Goal: Transaction & Acquisition: Purchase product/service

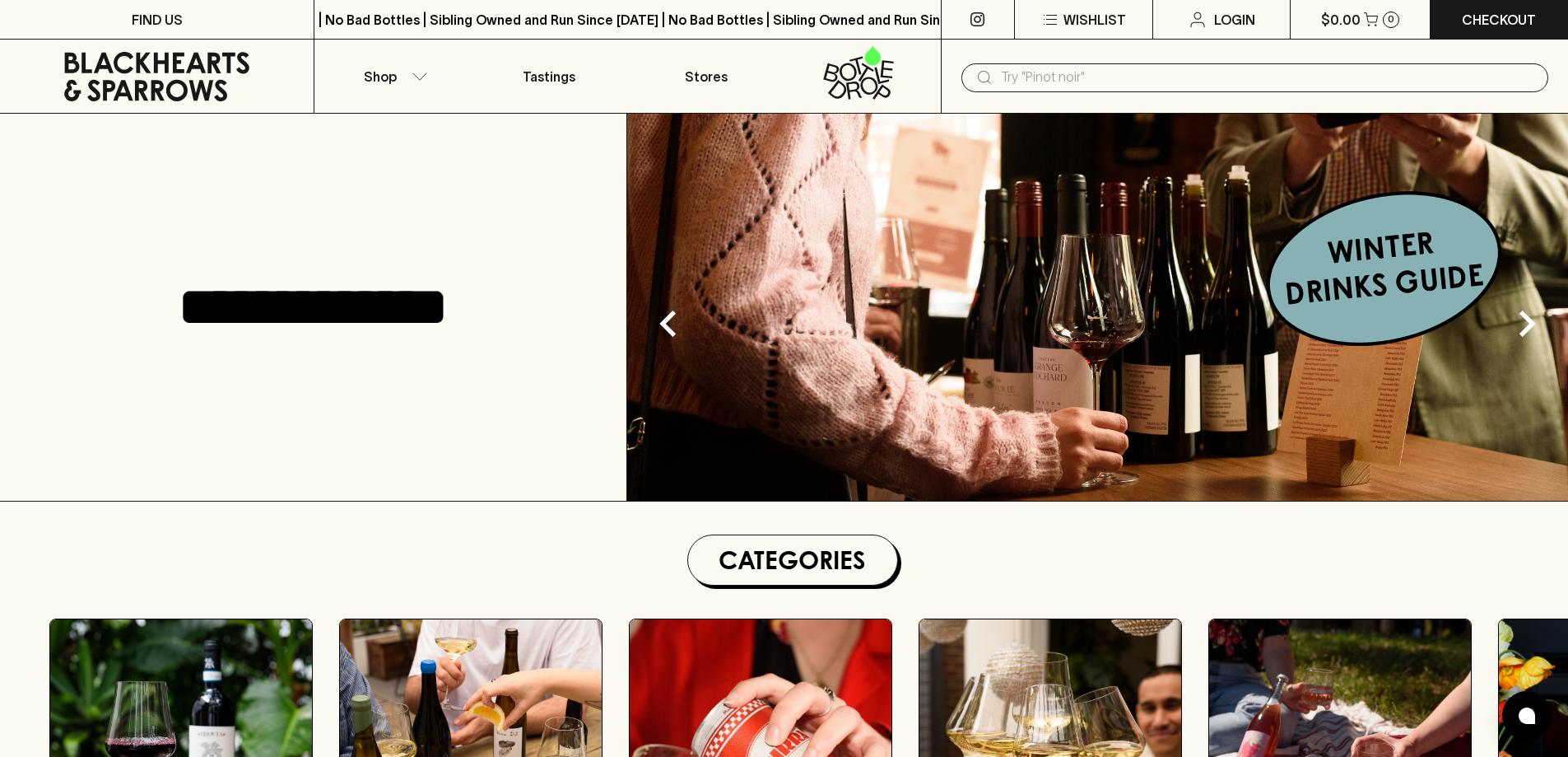
click at [1103, 78] on input "text" at bounding box center [1269, 77] width 535 height 27
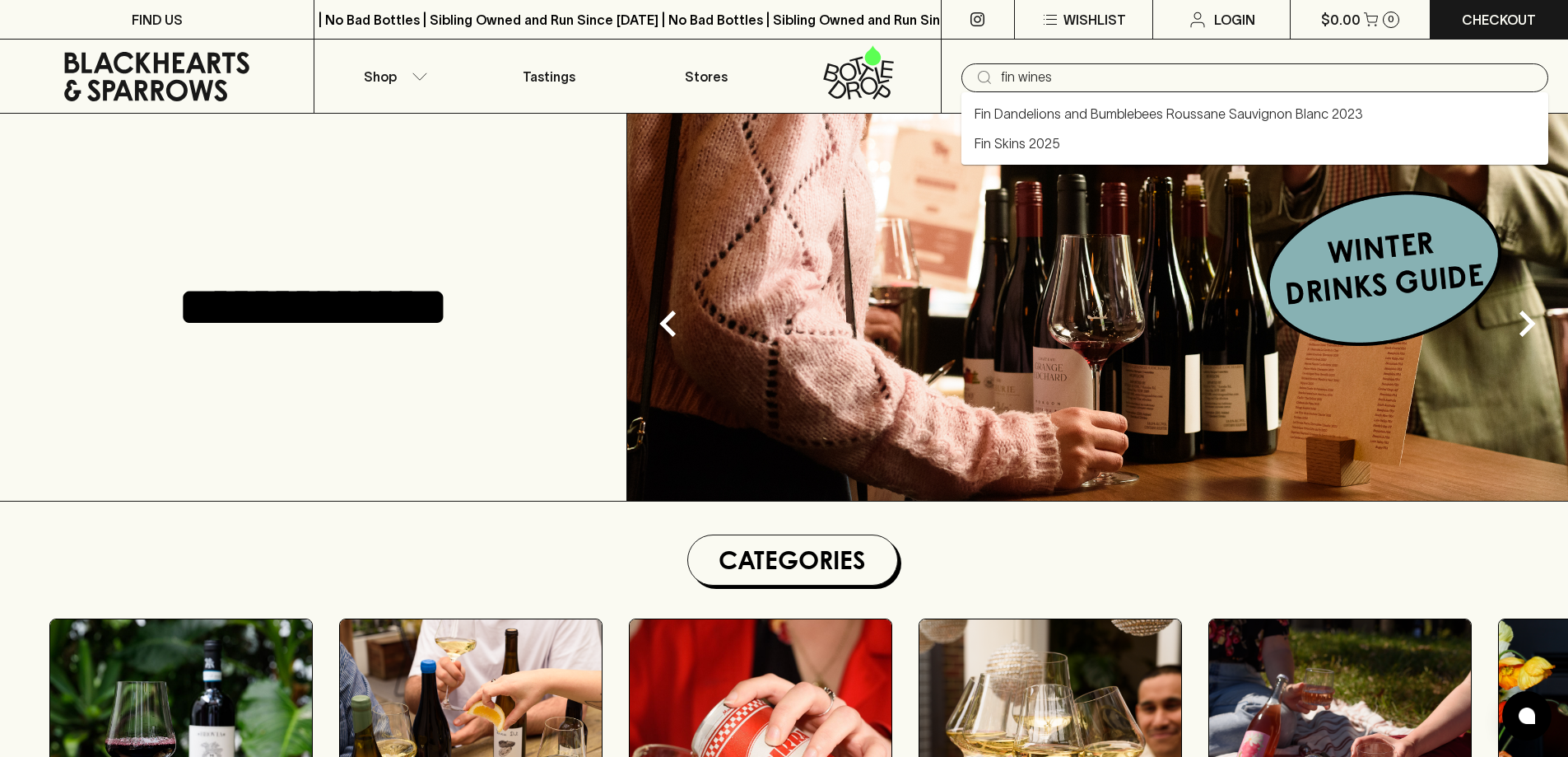
type input "fin wines"
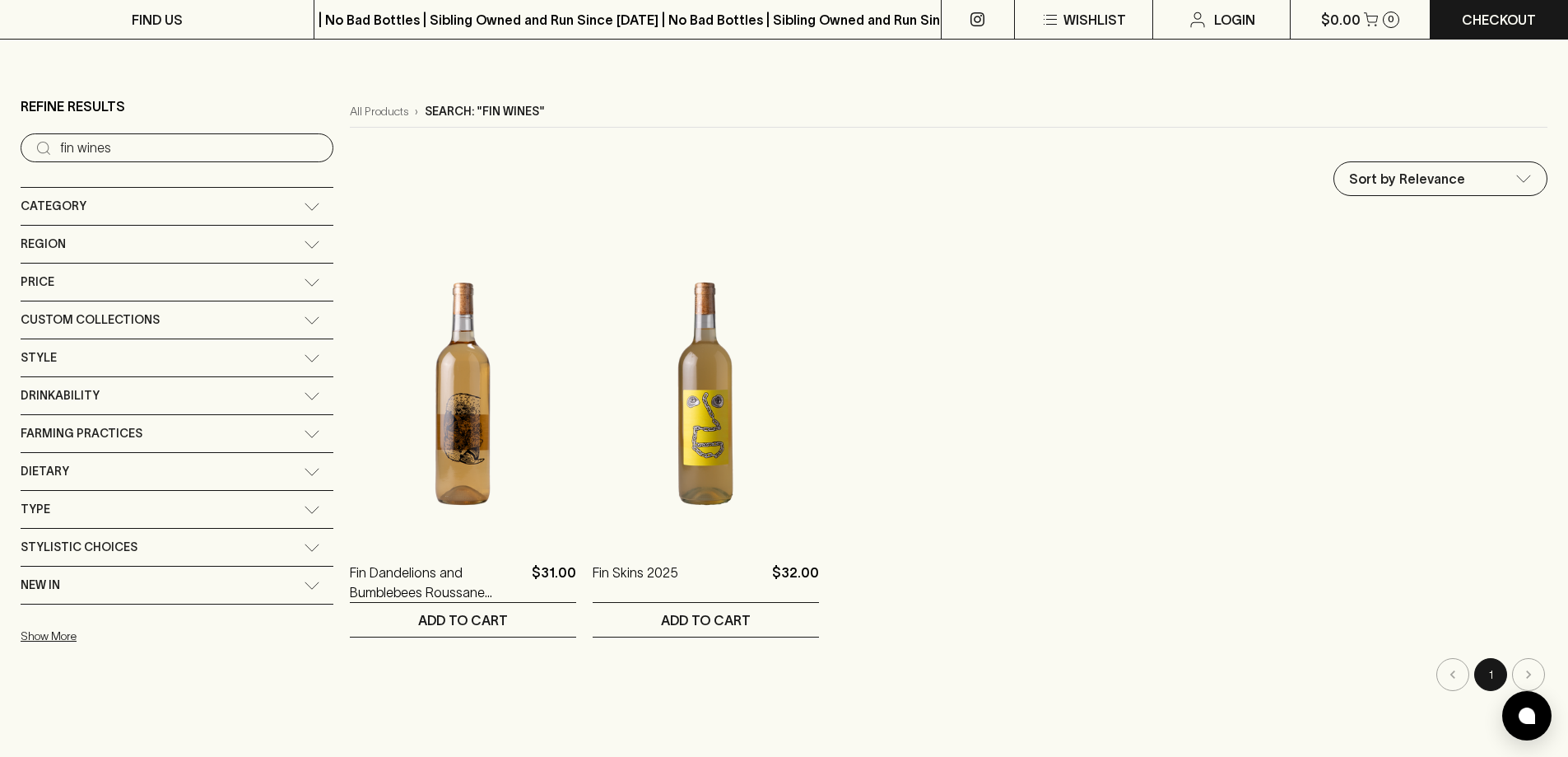
scroll to position [165, 0]
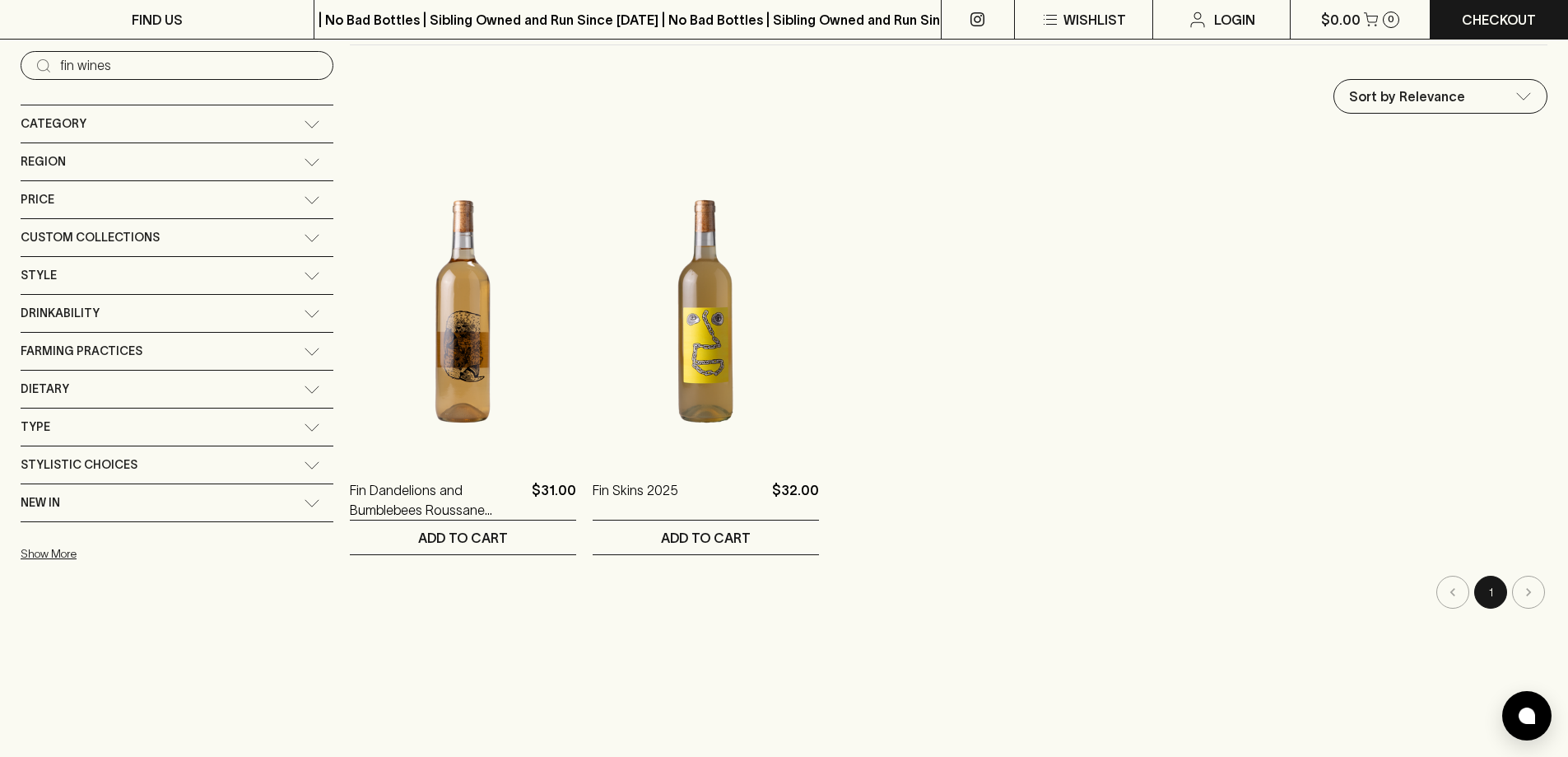
click at [184, 63] on input "fin wines" at bounding box center [190, 66] width 260 height 27
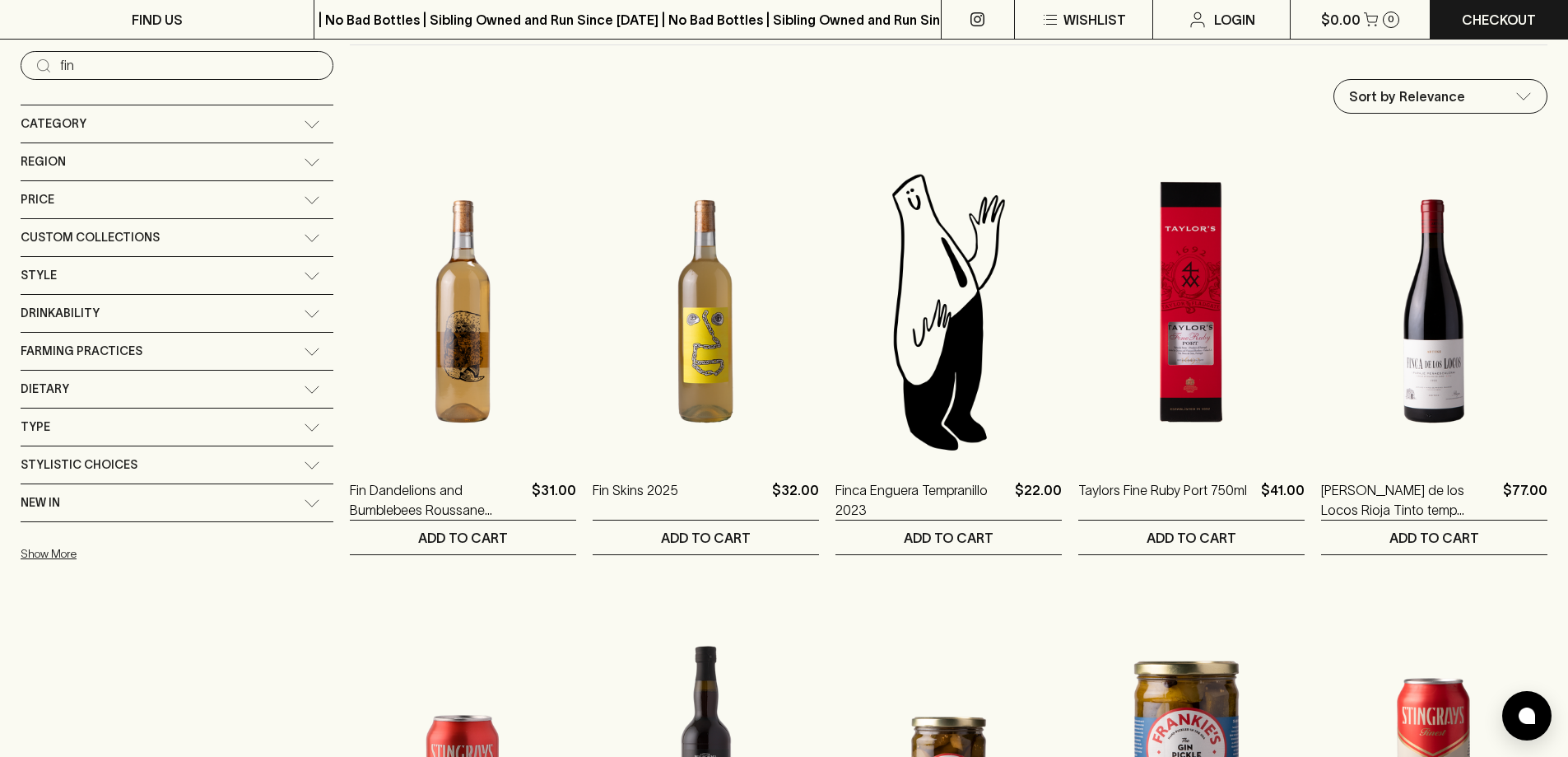
type input "fin"
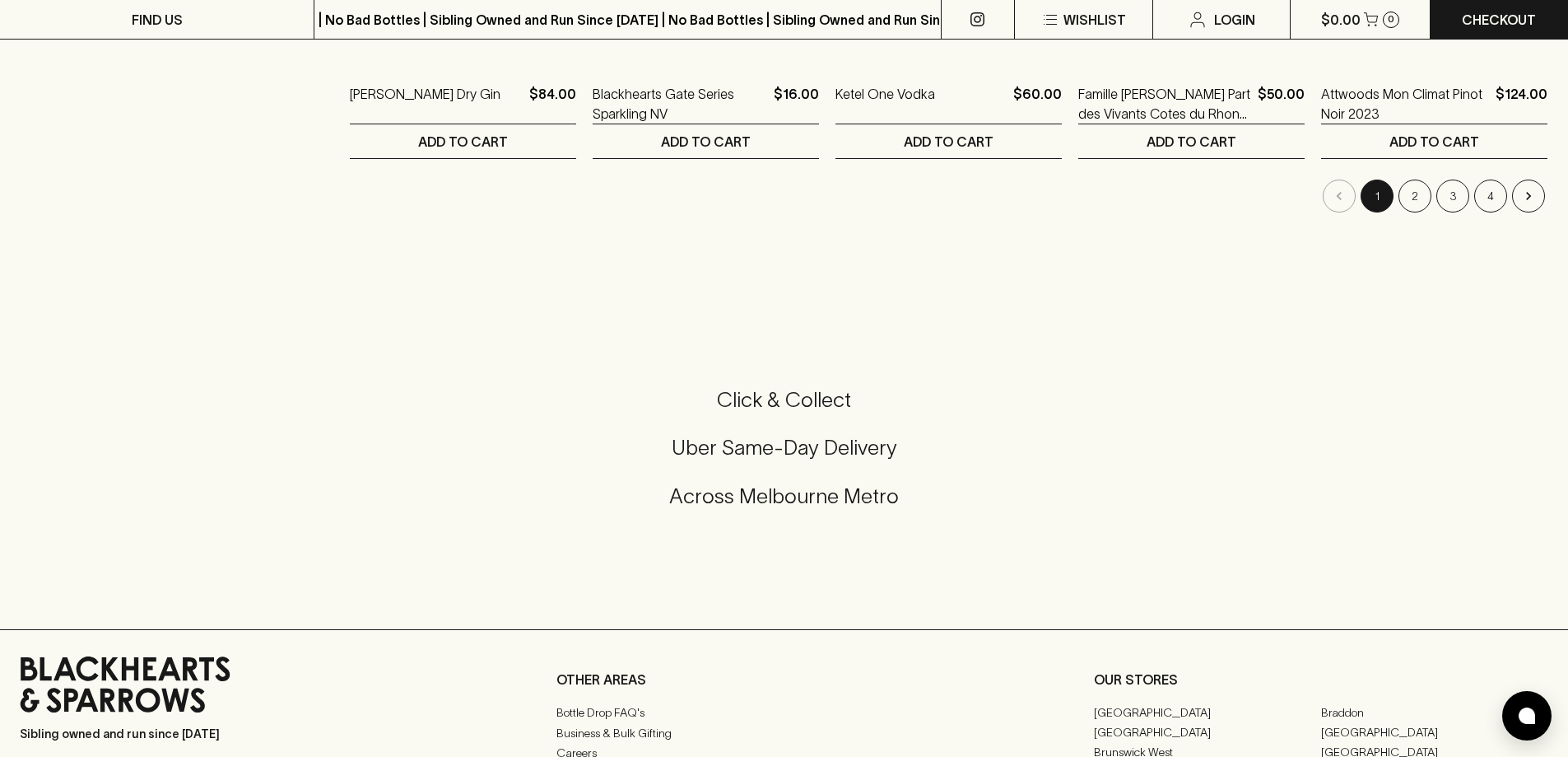
scroll to position [1647, 0]
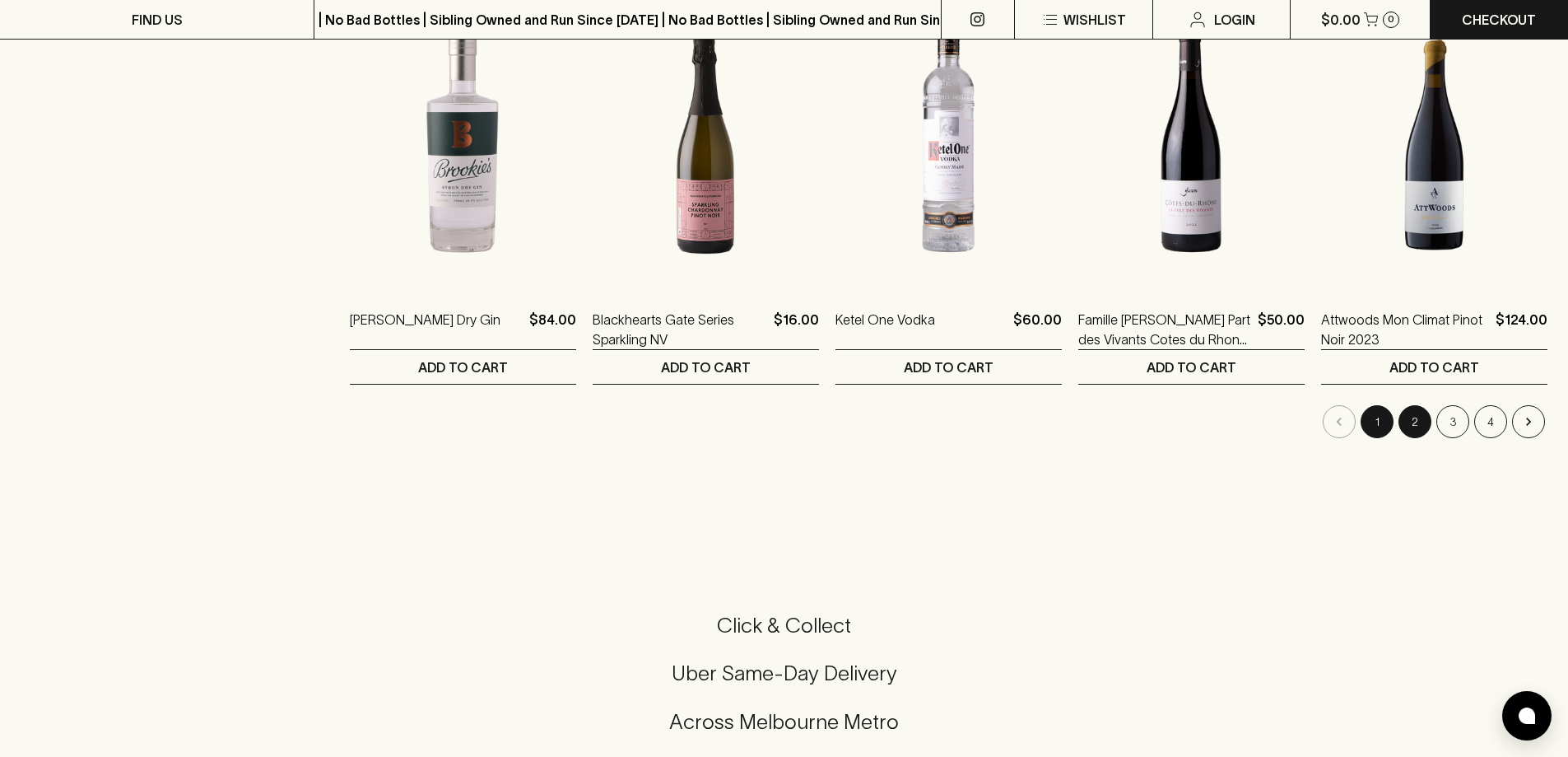
click at [1421, 419] on button "2" at bounding box center [1415, 422] width 33 height 33
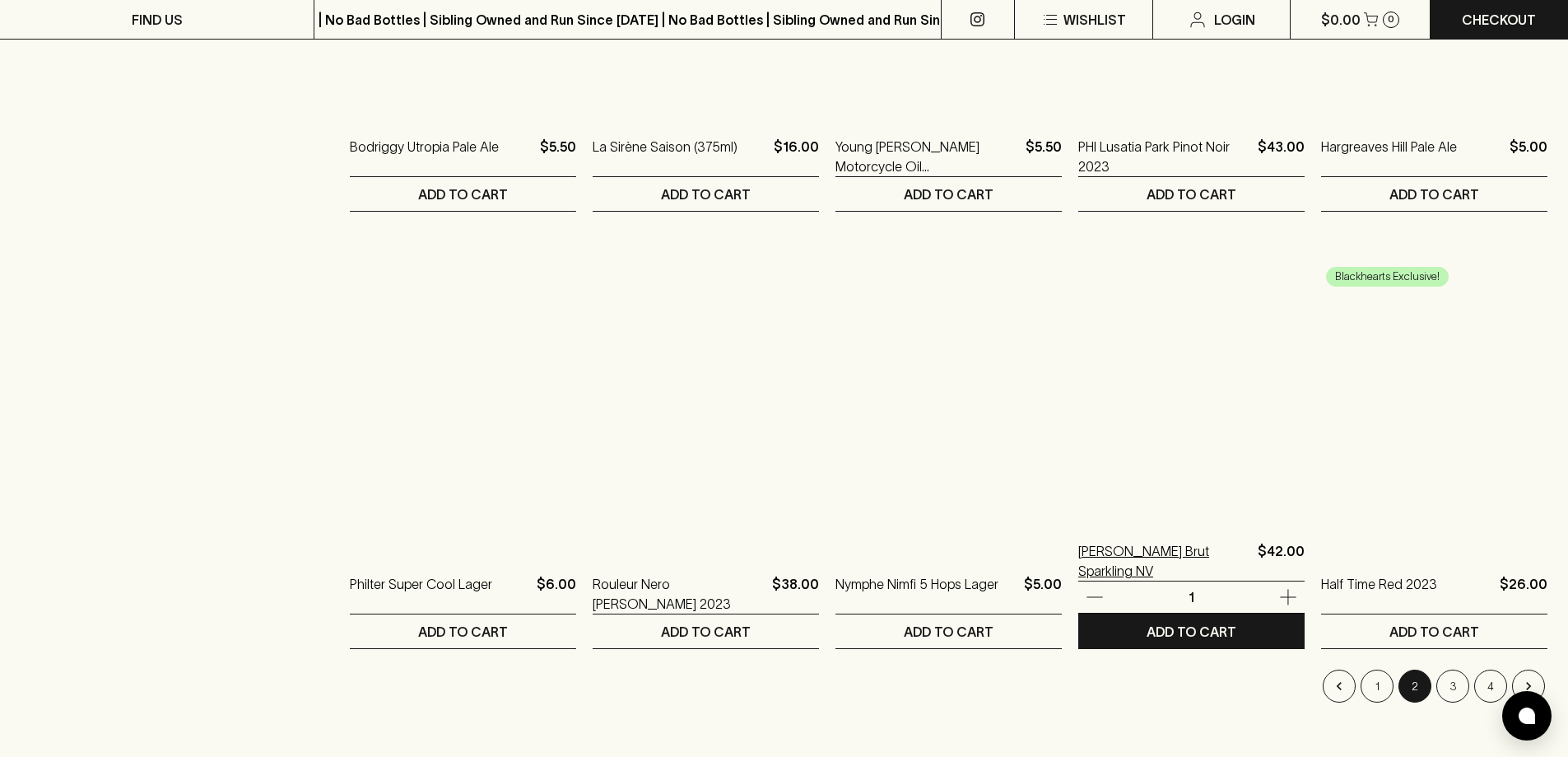
scroll to position [1647, 0]
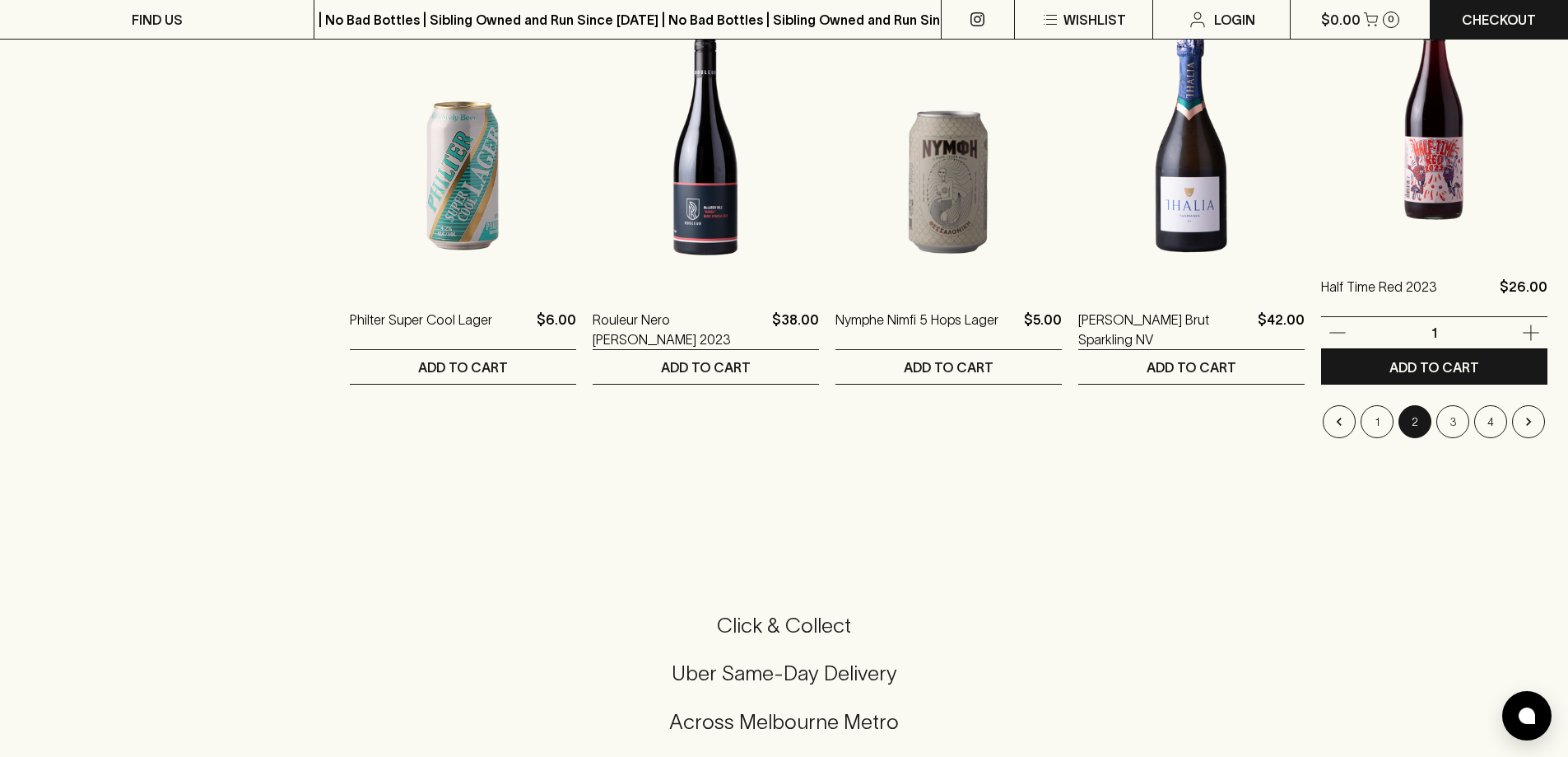
click at [1434, 189] on img at bounding box center [1434, 107] width 226 height 288
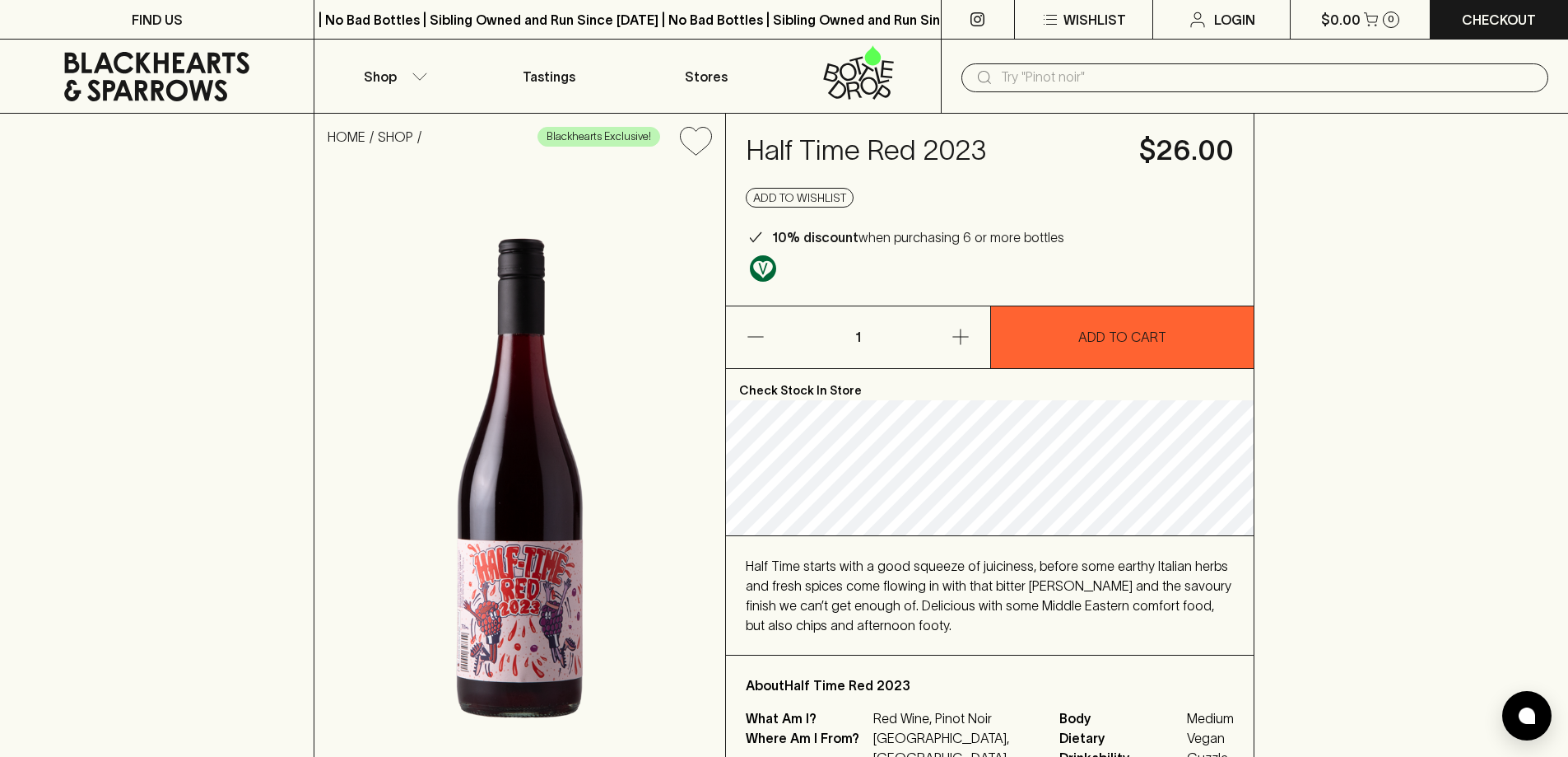
scroll to position [82, 0]
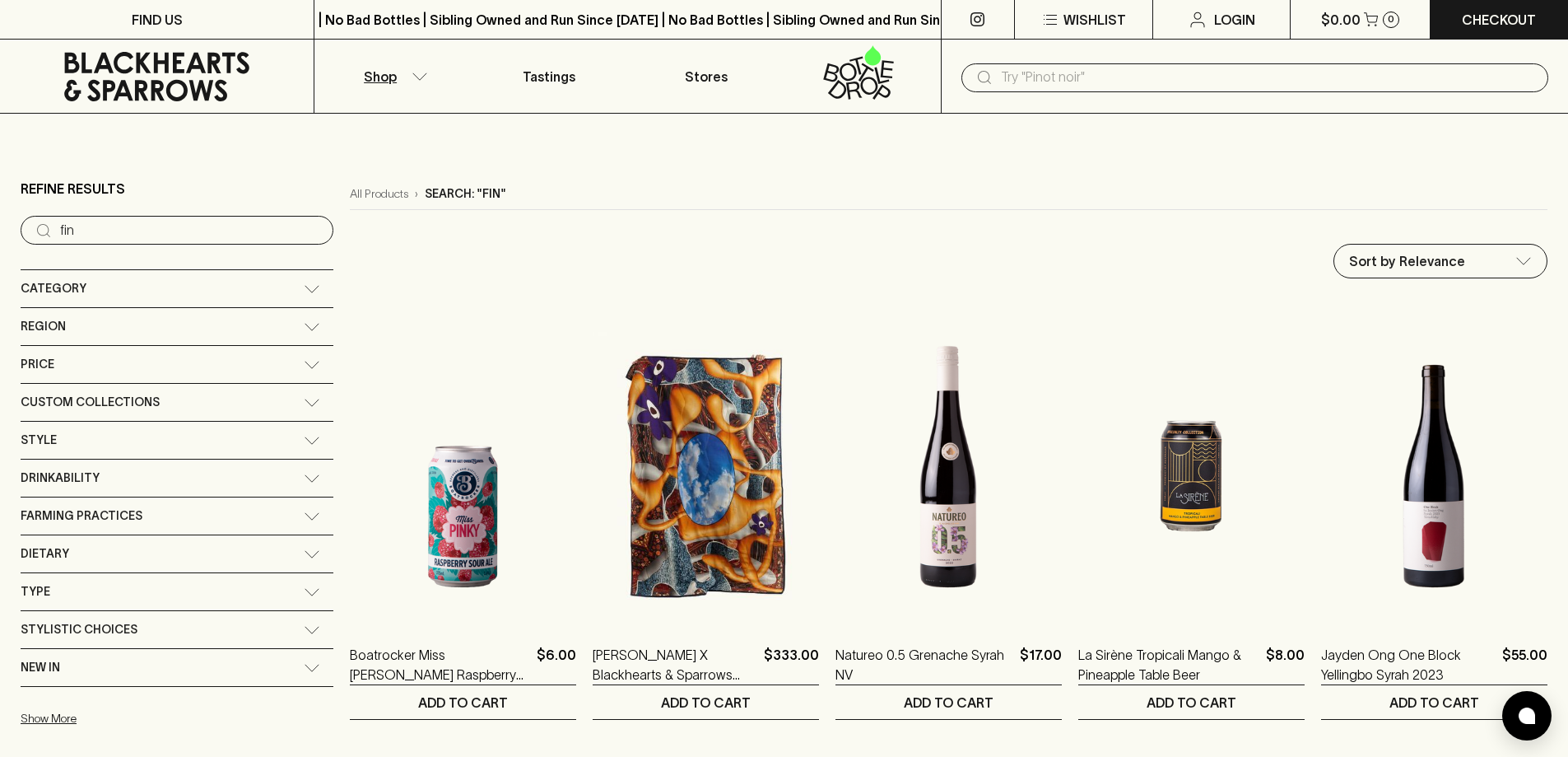
click at [1151, 89] on div "​" at bounding box center [1255, 77] width 587 height 28
click at [1105, 102] on li "Castelmaure La Buvette Grenache [PERSON_NAME] [GEOGRAPHIC_DATA]" at bounding box center [1255, 114] width 587 height 29
type input "Castelmaure La Buvette Grenache [PERSON_NAME] [GEOGRAPHIC_DATA]"
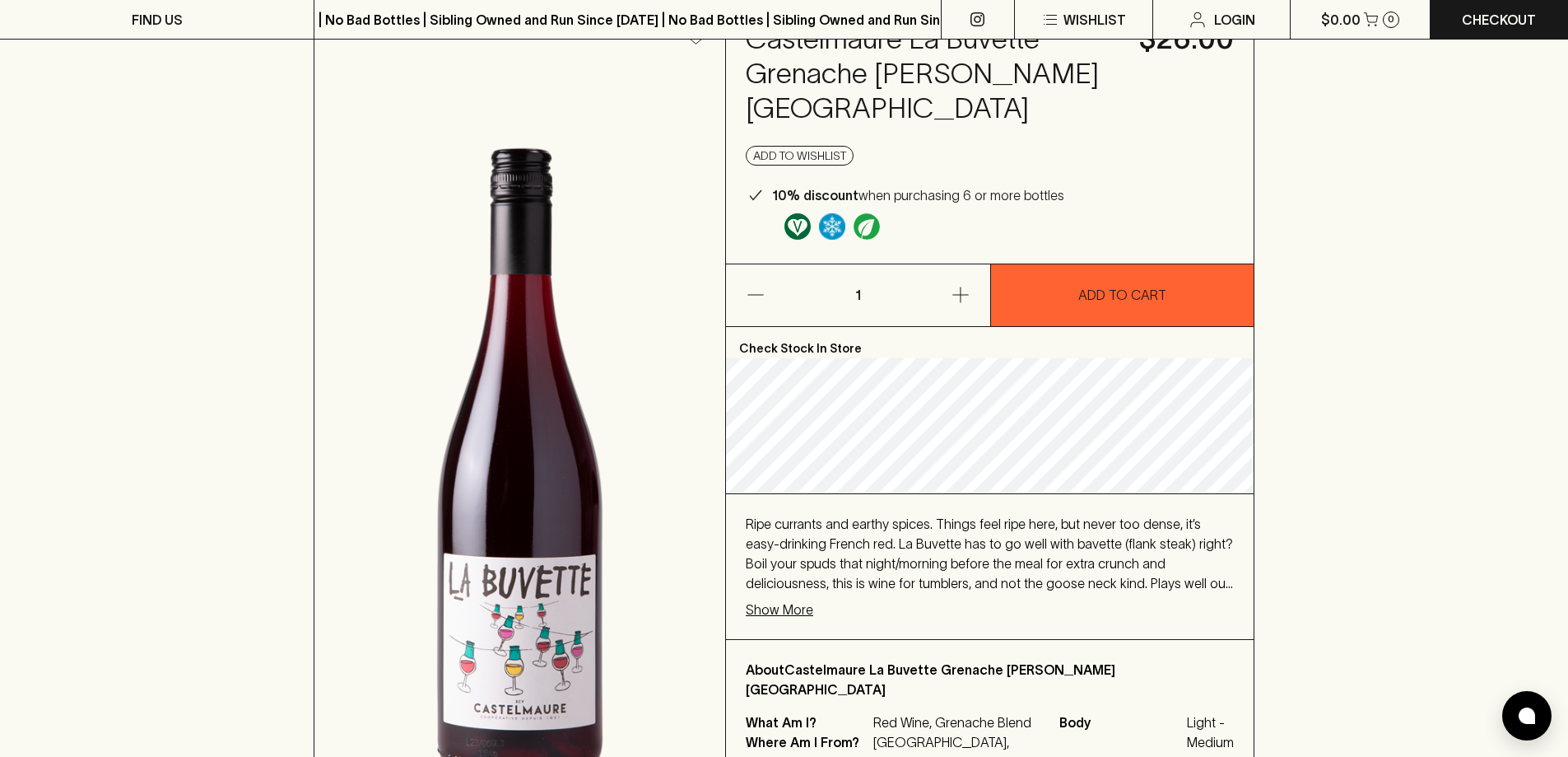
scroll to position [82, 0]
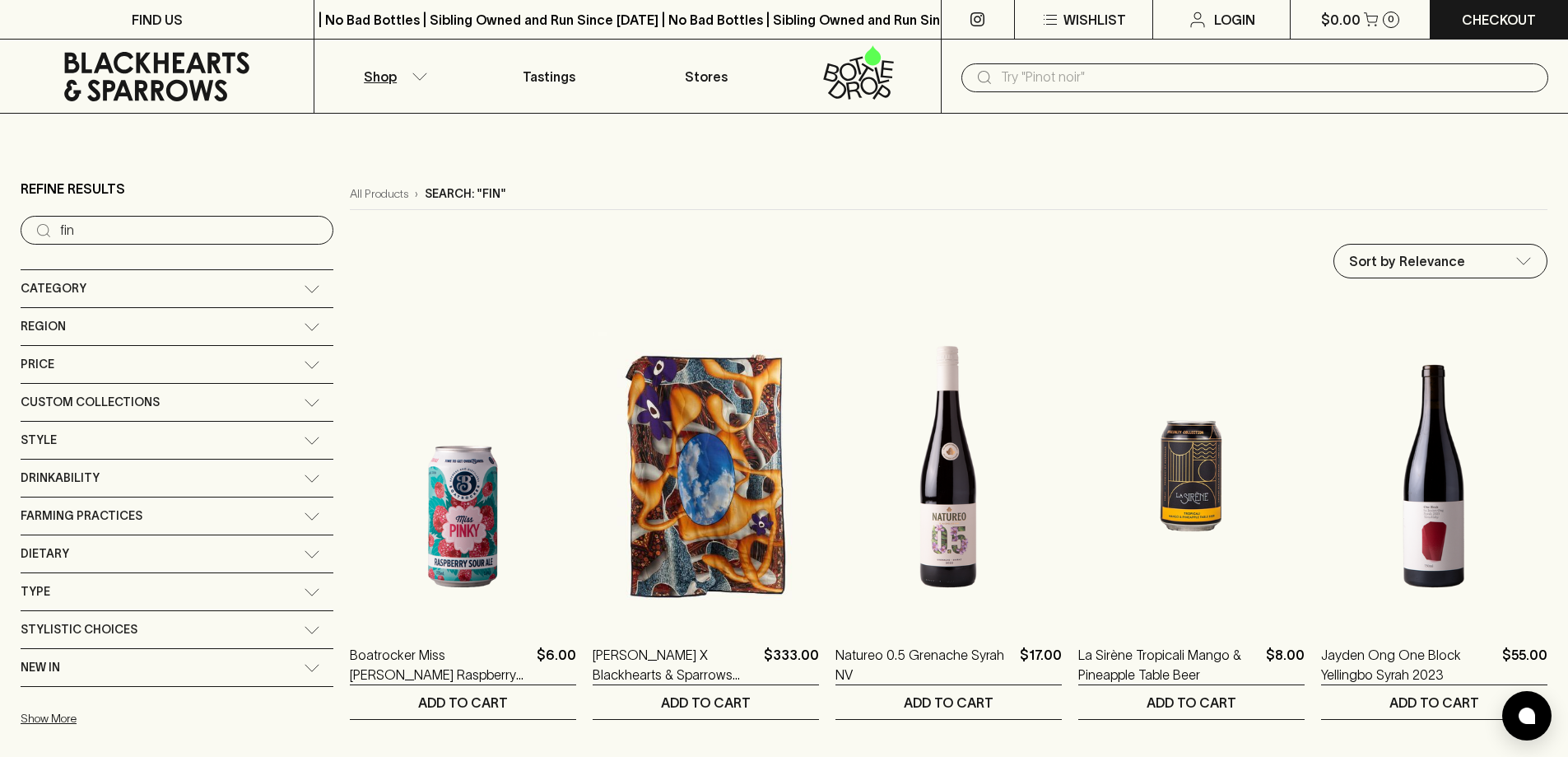
click at [135, 231] on input "fin" at bounding box center [190, 230] width 260 height 27
click at [209, 233] on input "fin" at bounding box center [190, 230] width 260 height 27
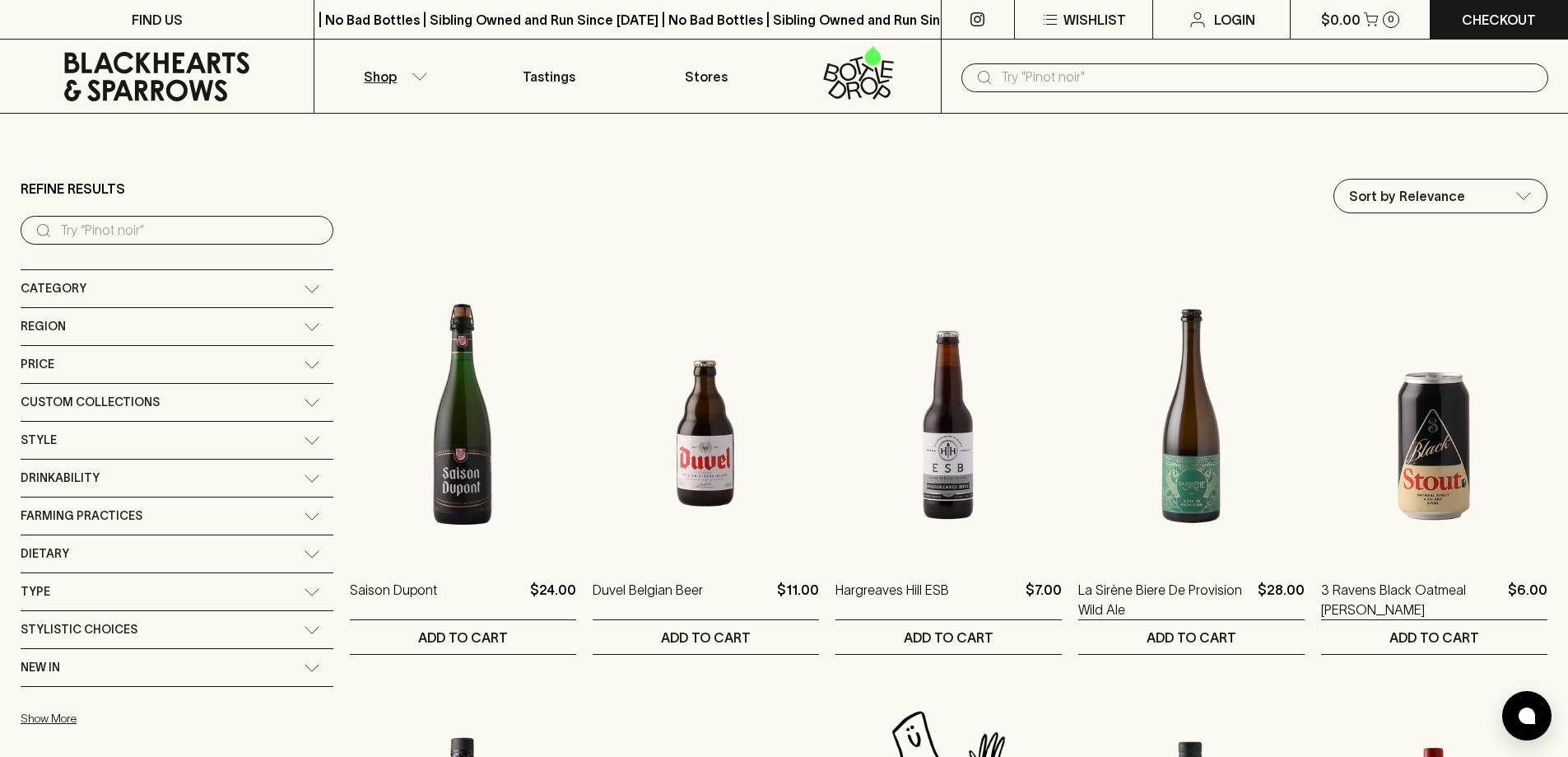
click at [123, 233] on input "search" at bounding box center [190, 230] width 260 height 27
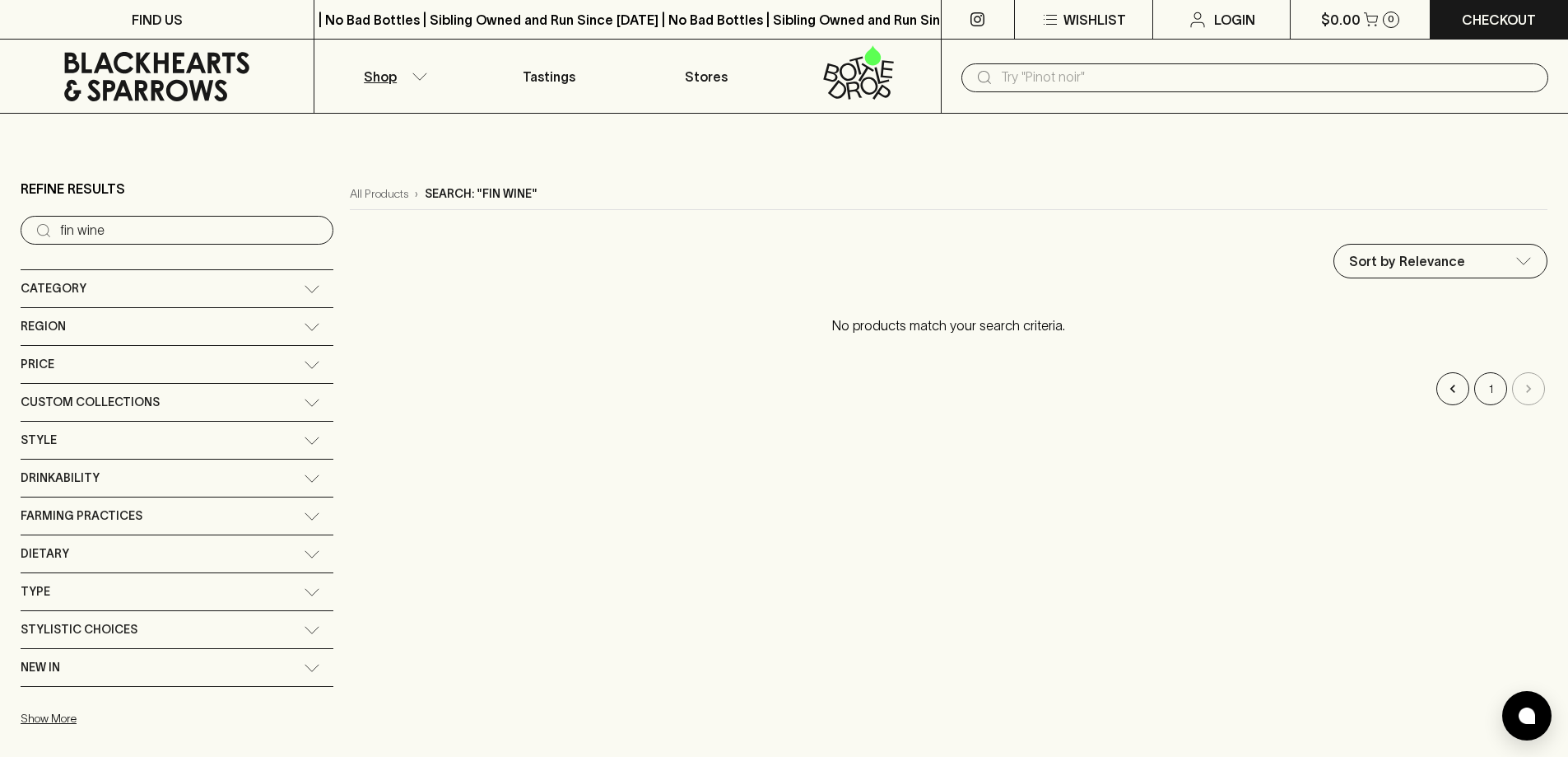
type input "fin wine"
click at [1055, 78] on input "text" at bounding box center [1269, 77] width 535 height 27
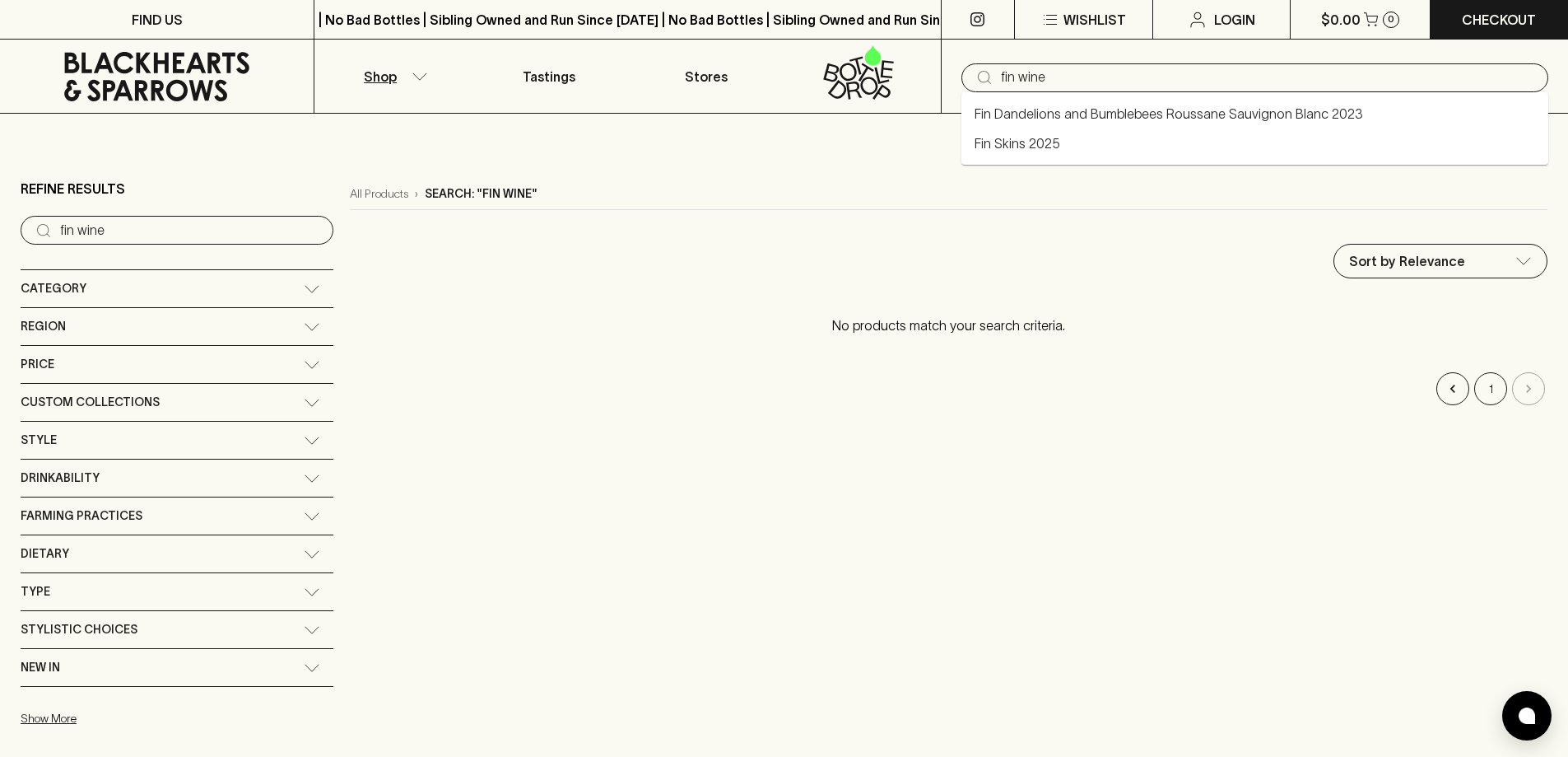
type input "fin wine"
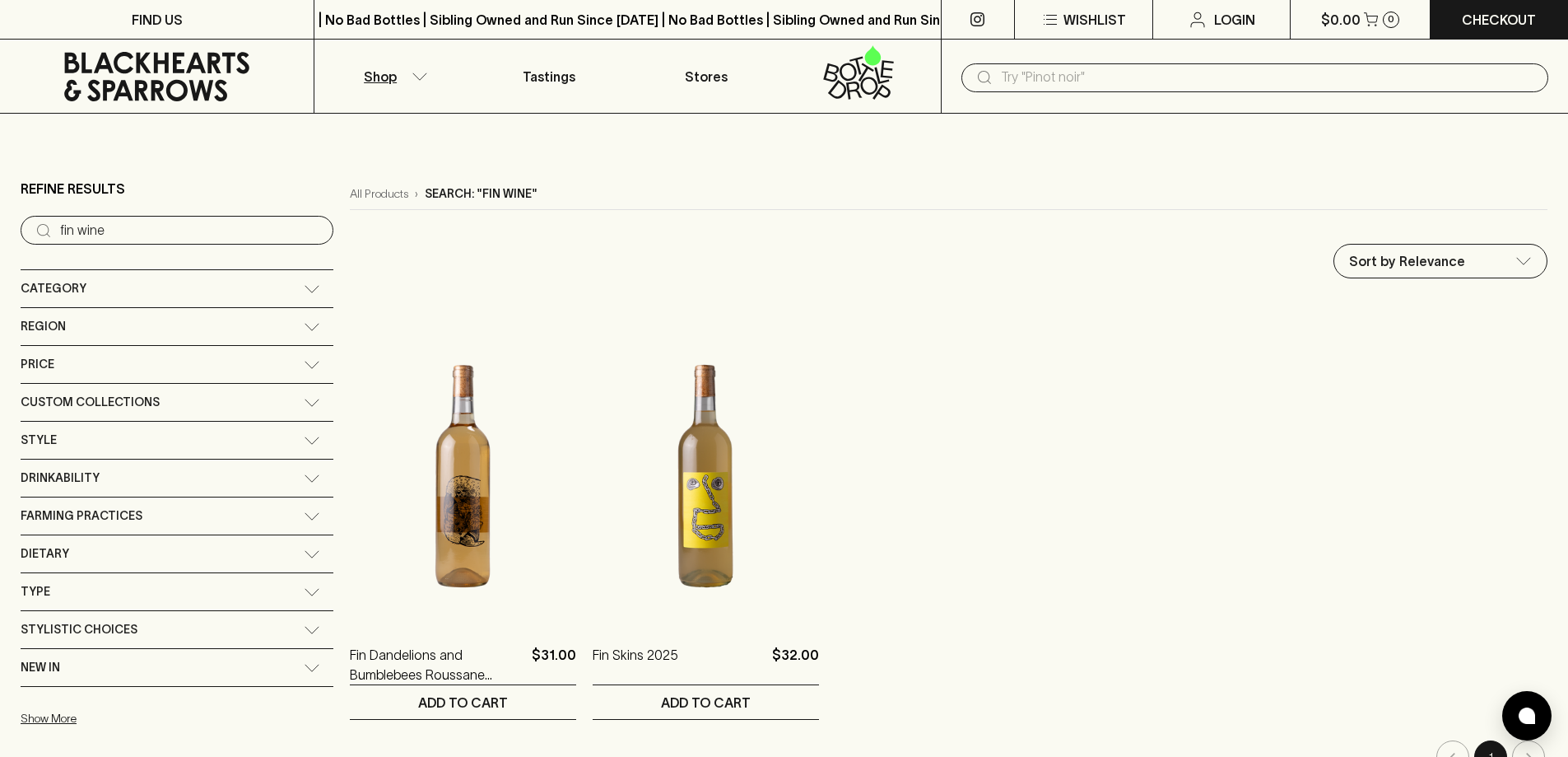
click at [189, 285] on div "Category" at bounding box center [161, 288] width 283 height 20
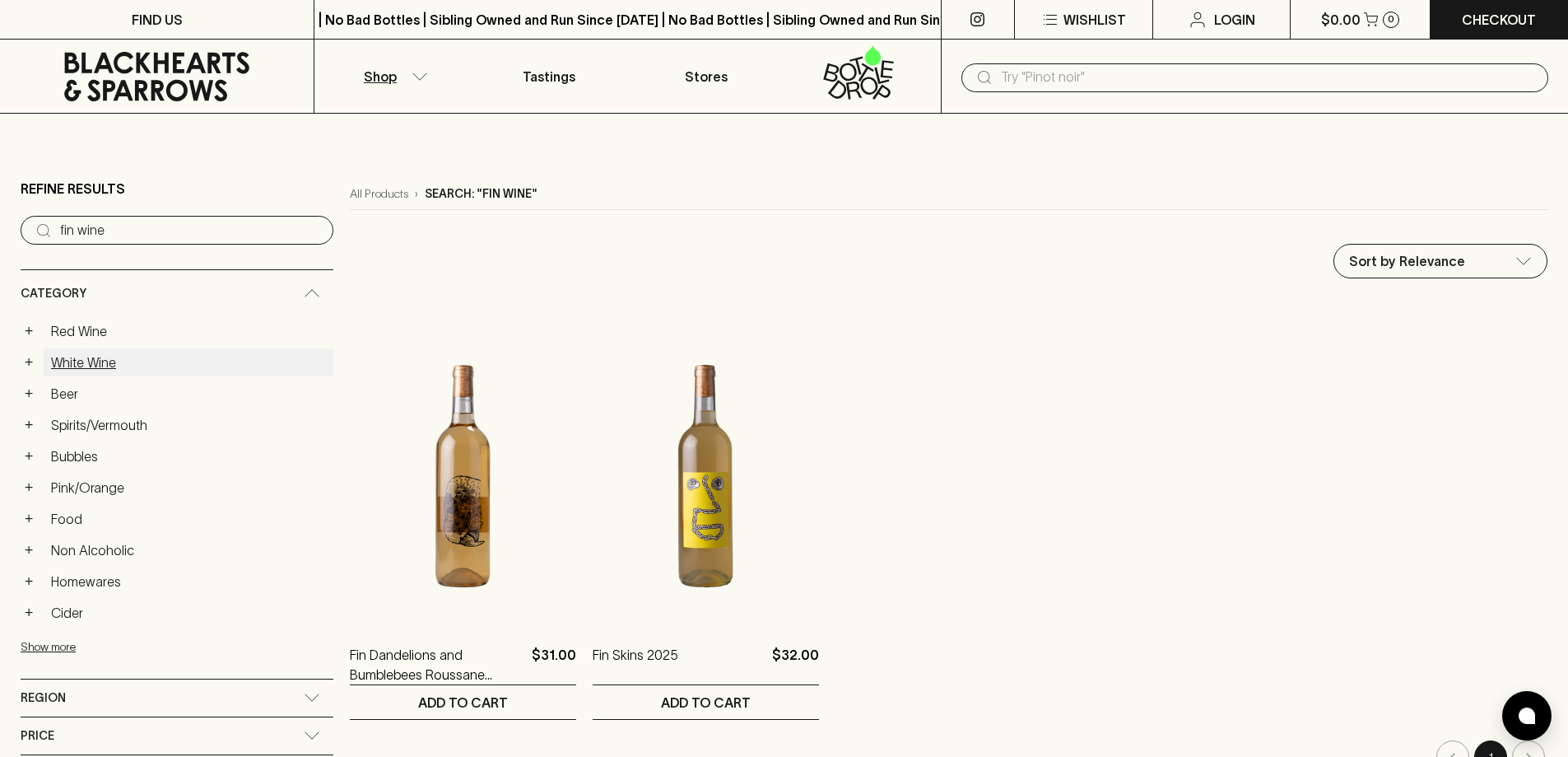
click at [63, 366] on link "White Wine" at bounding box center [189, 362] width 290 height 28
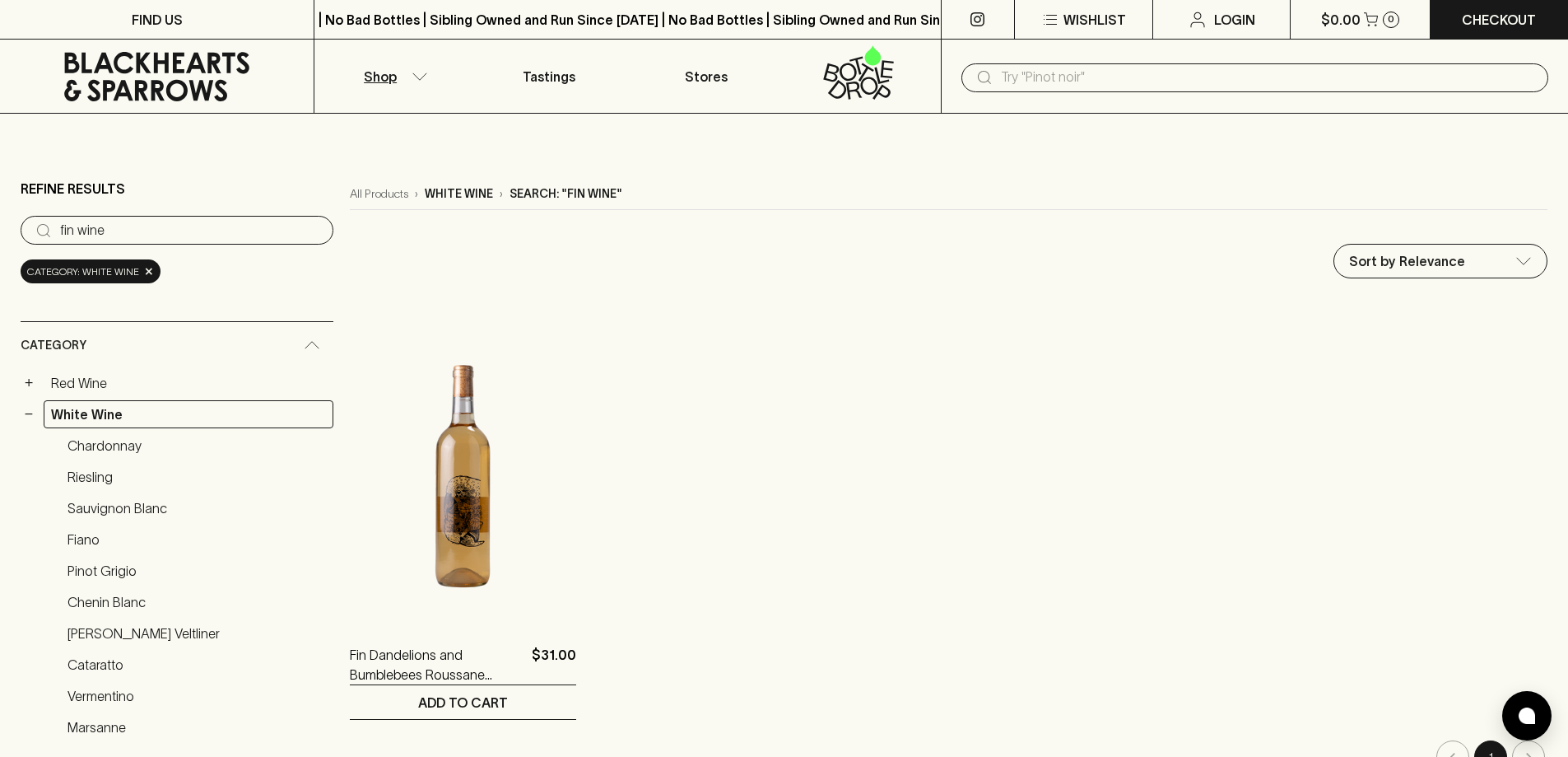
drag, startPoint x: 175, startPoint y: 228, endPoint x: 0, endPoint y: 236, distance: 175.2
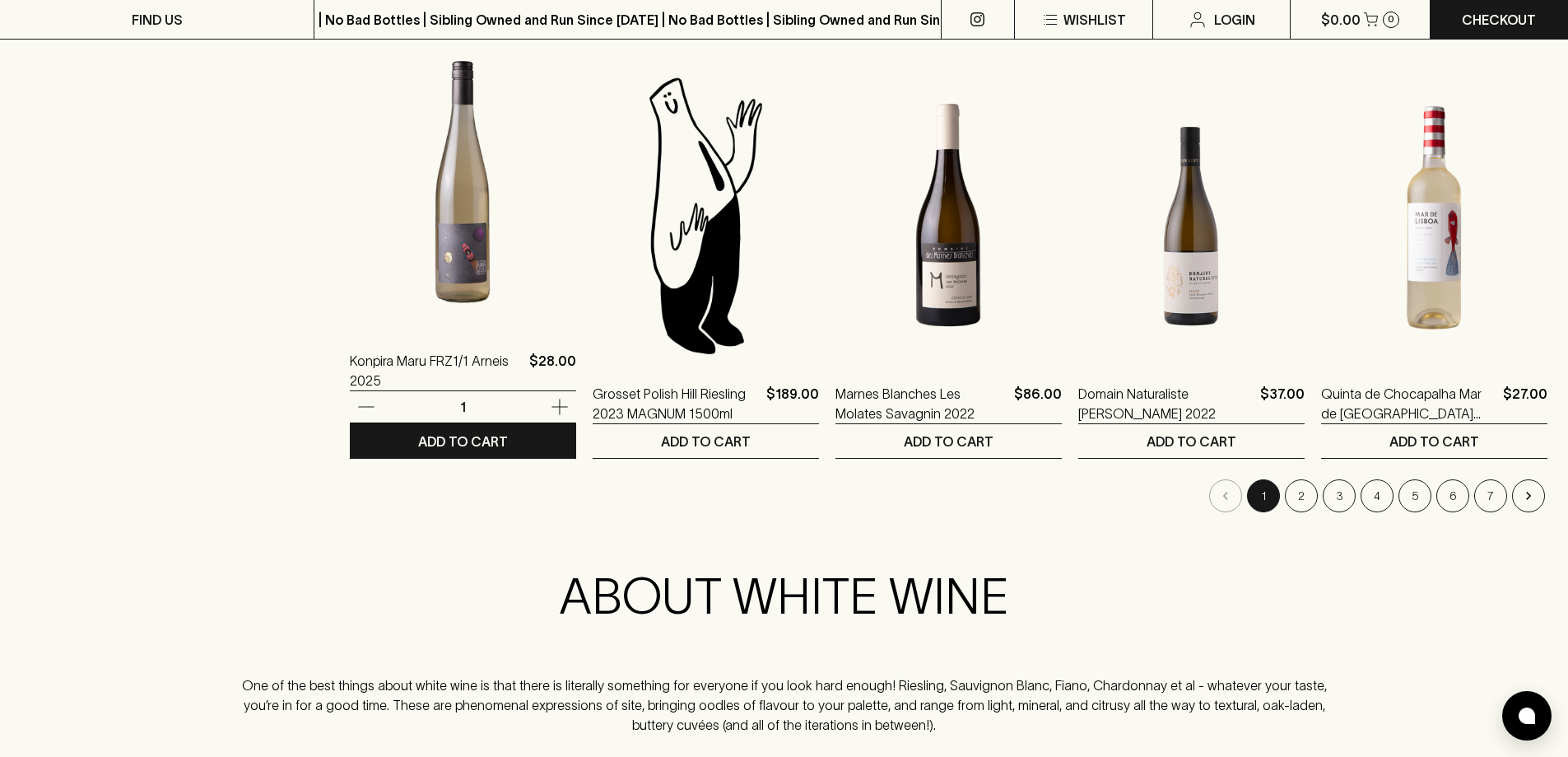
scroll to position [1729, 0]
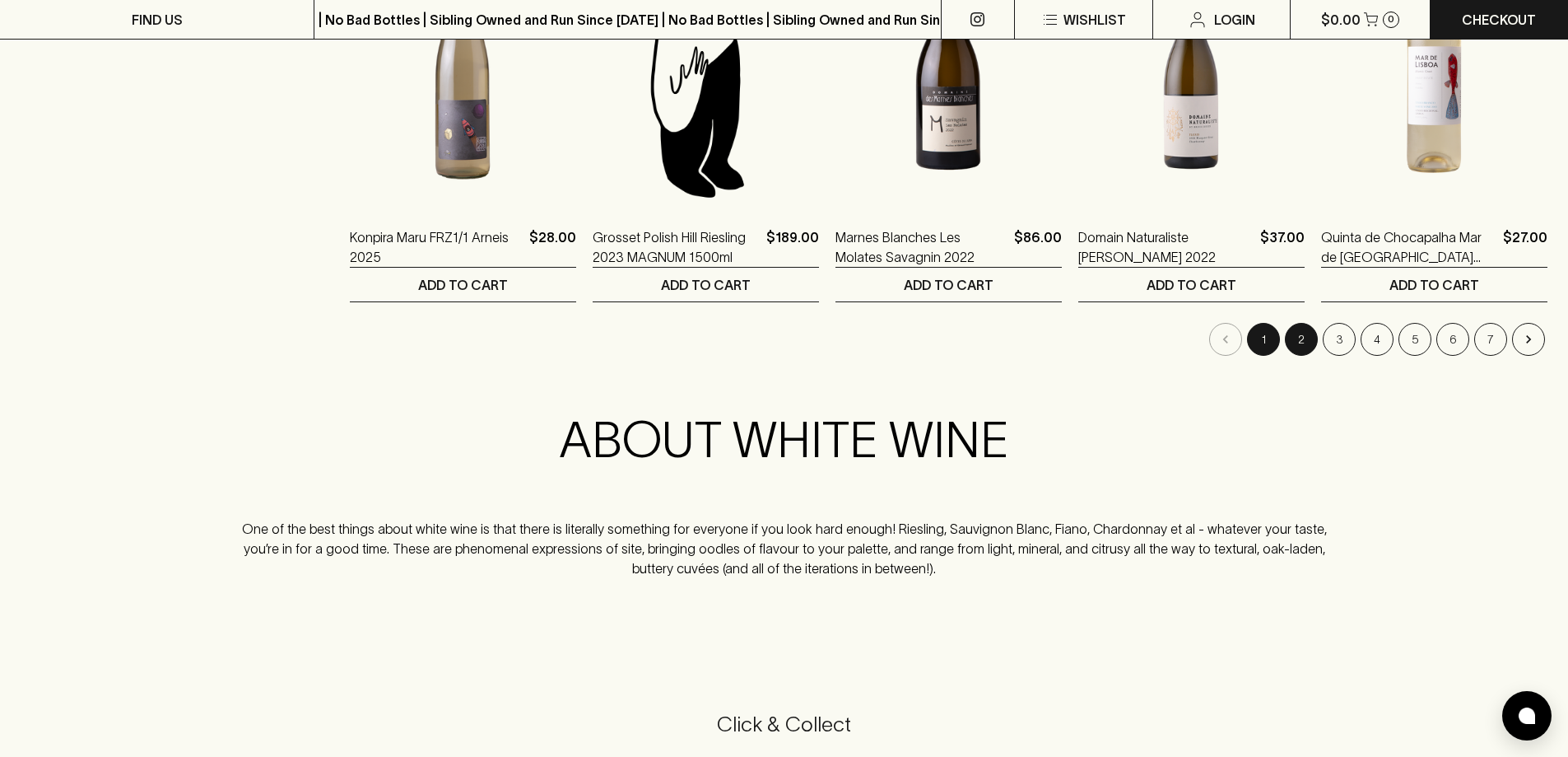
click at [1298, 335] on button "2" at bounding box center [1302, 340] width 33 height 33
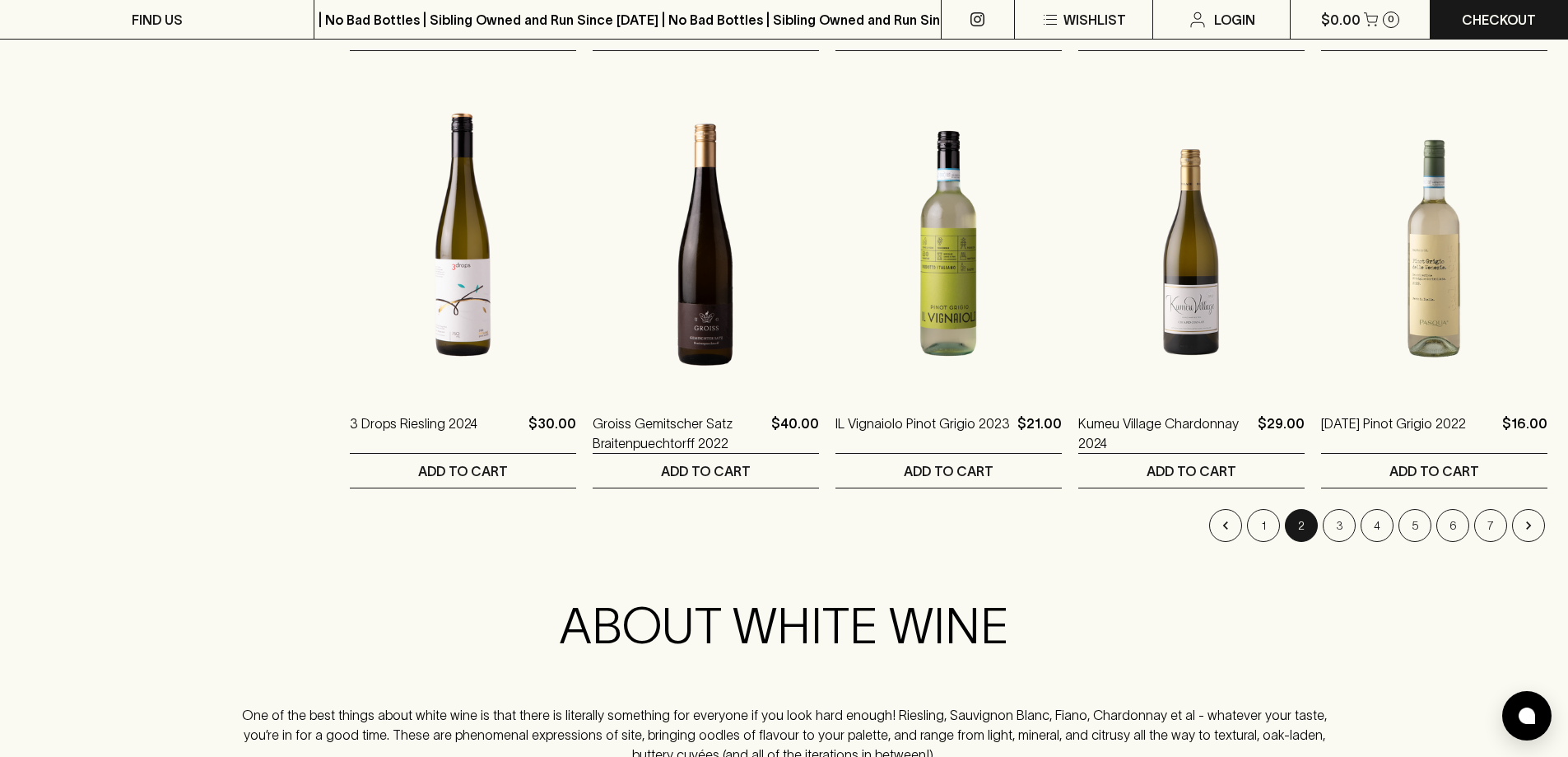
scroll to position [1564, 0]
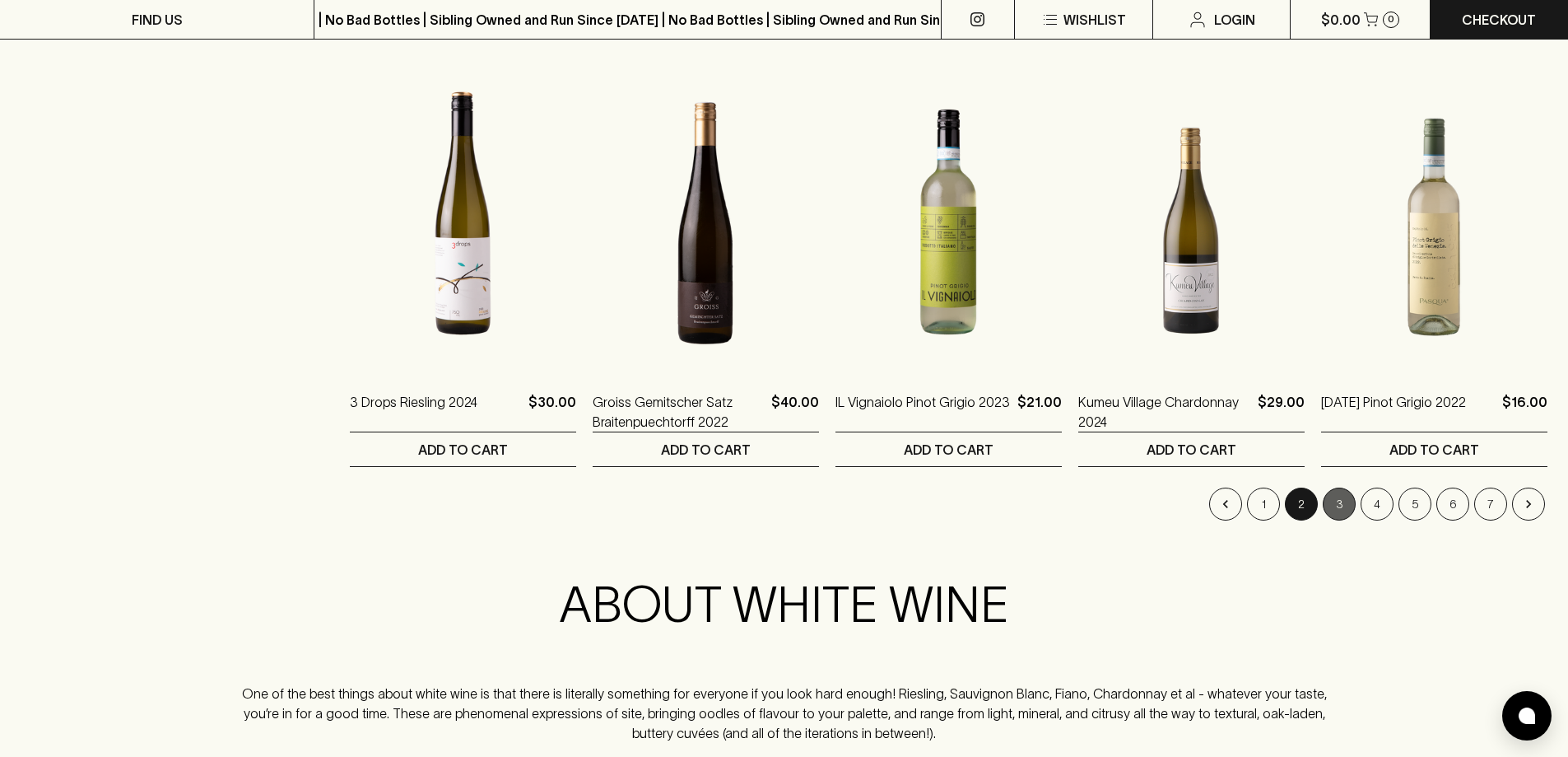
click at [1346, 507] on button "3" at bounding box center [1339, 503] width 33 height 33
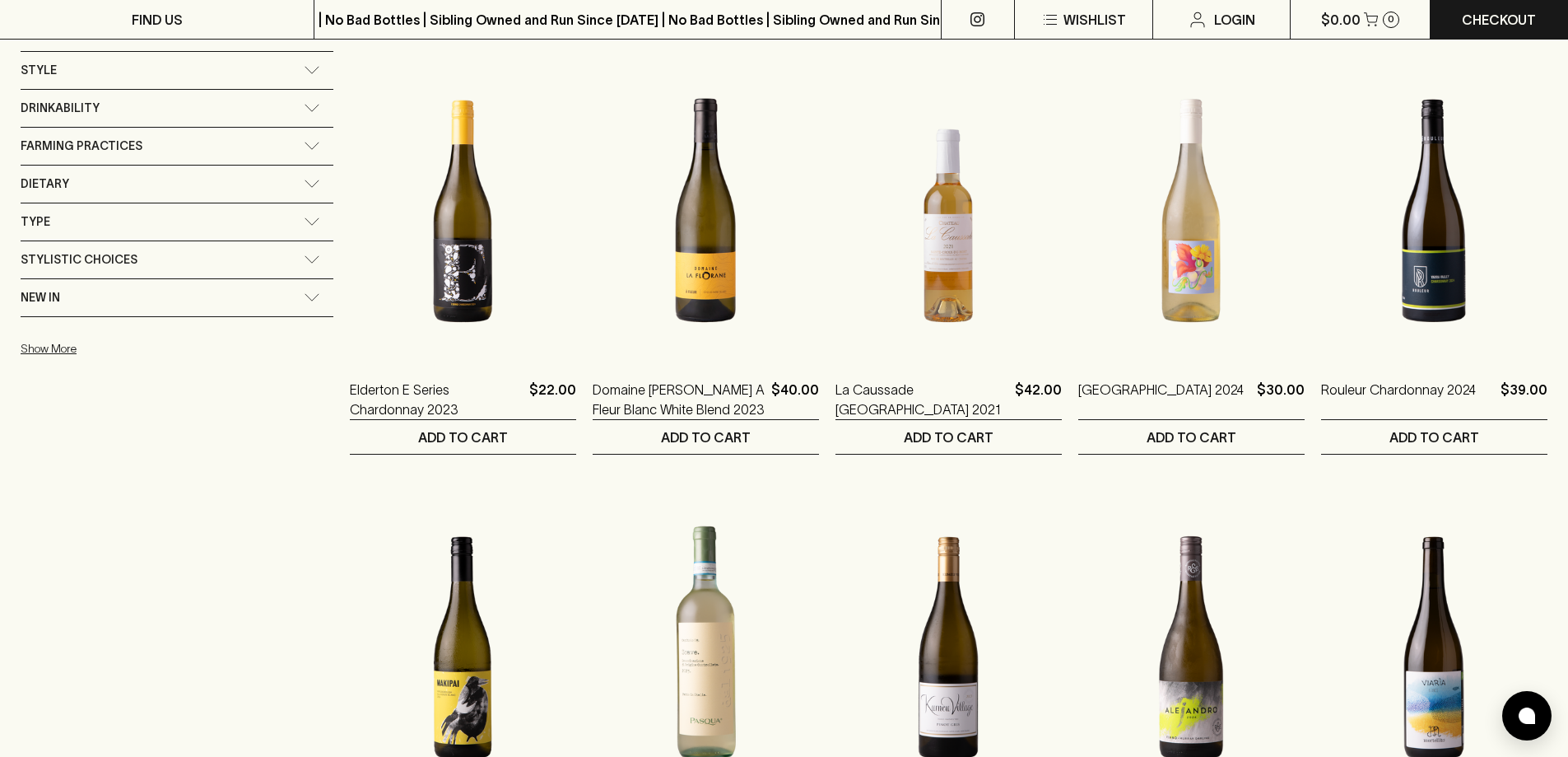
scroll to position [1152, 0]
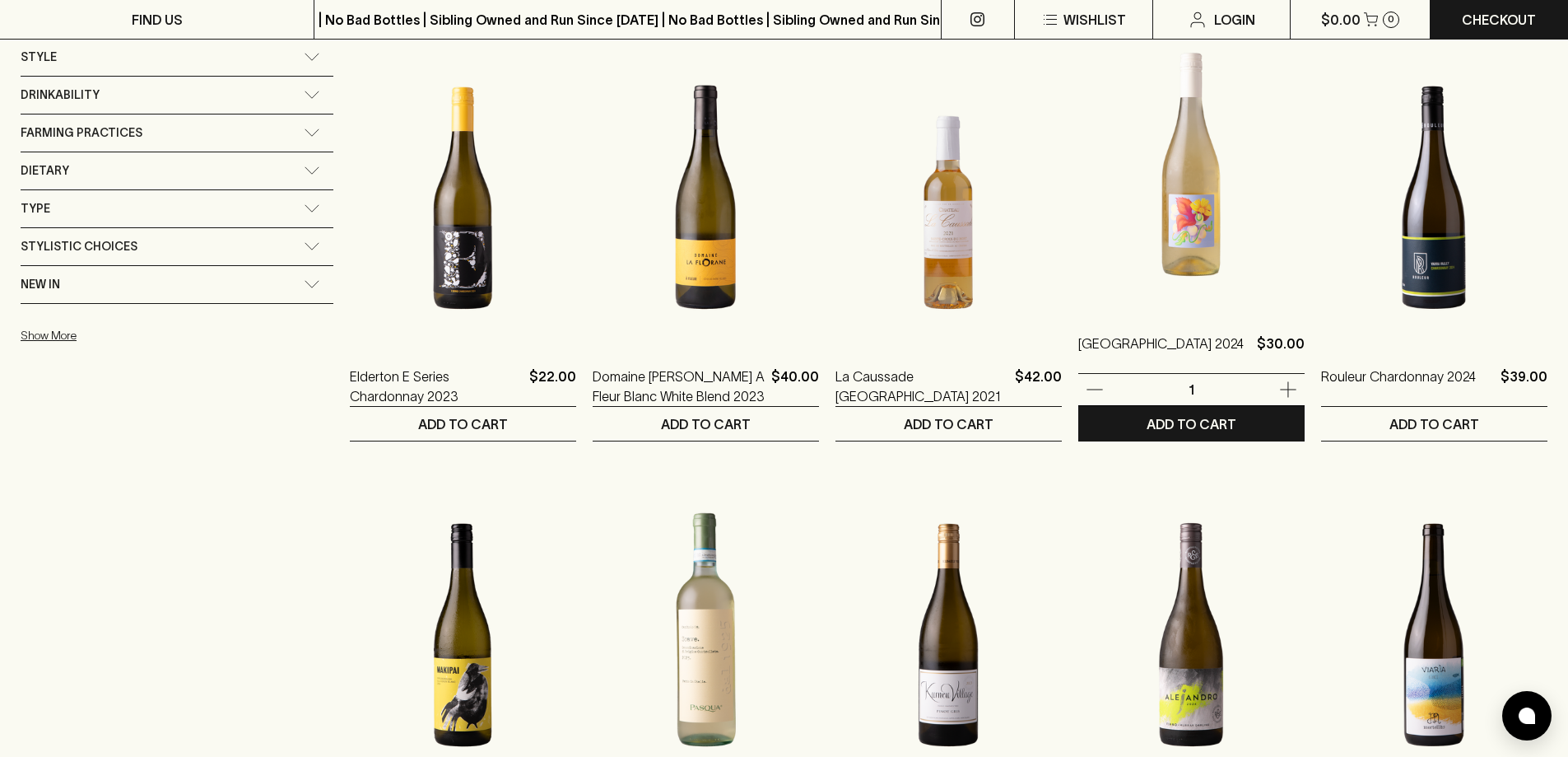
click at [1160, 275] on img at bounding box center [1191, 164] width 226 height 288
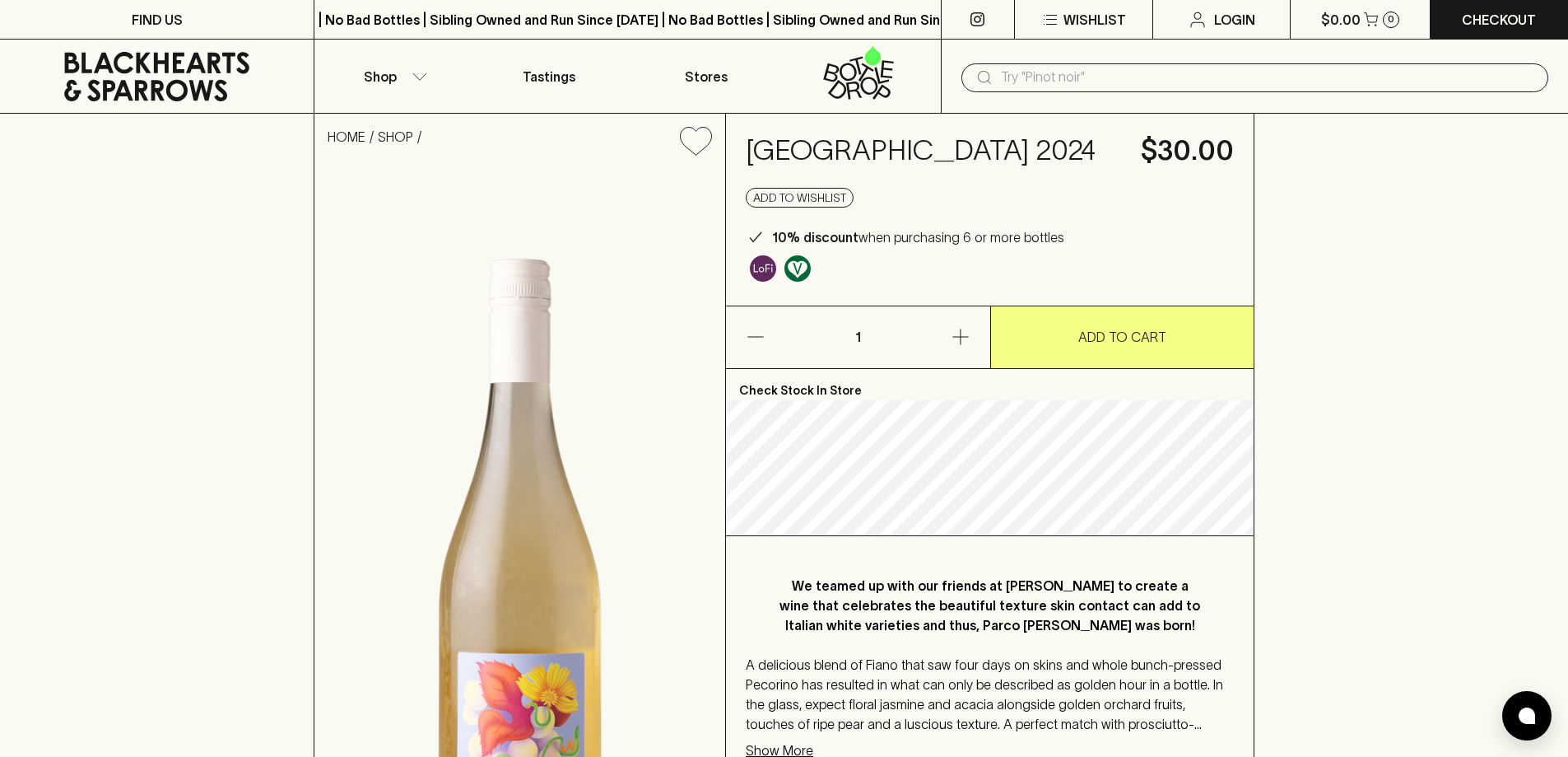
scroll to position [82, 0]
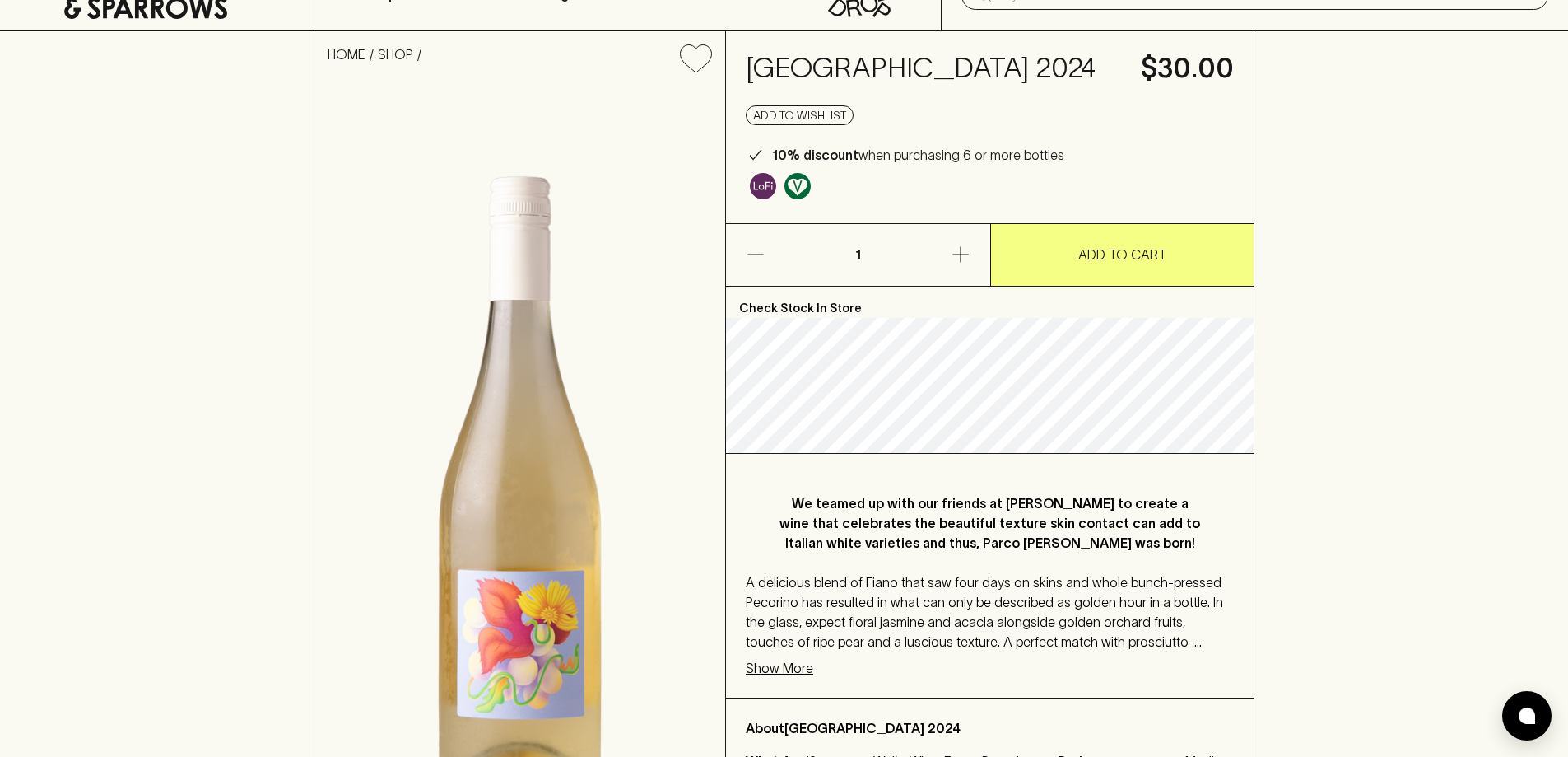
click at [788, 671] on p "Show More" at bounding box center [780, 668] width 68 height 20
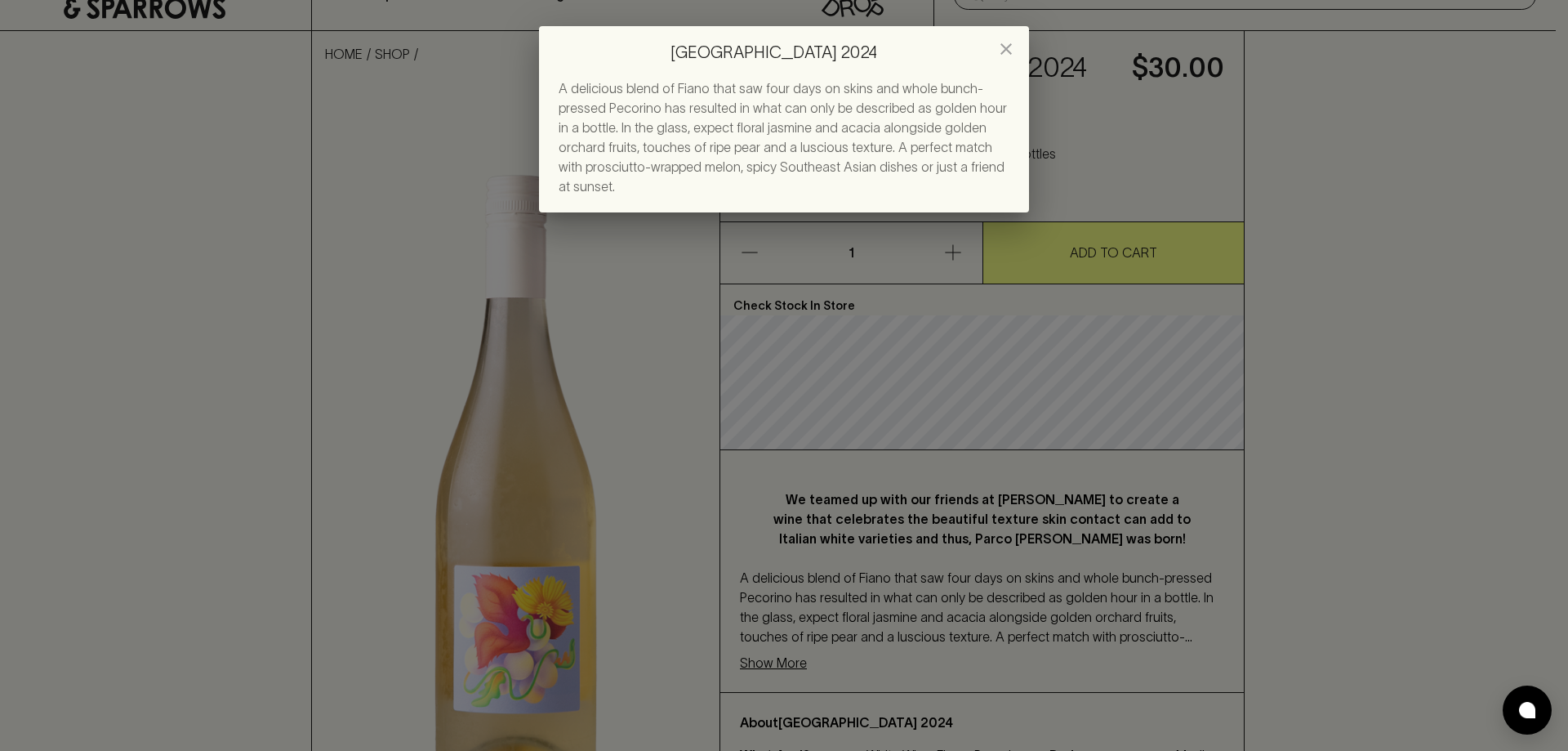
click at [1001, 48] on icon "close" at bounding box center [1006, 49] width 20 height 20
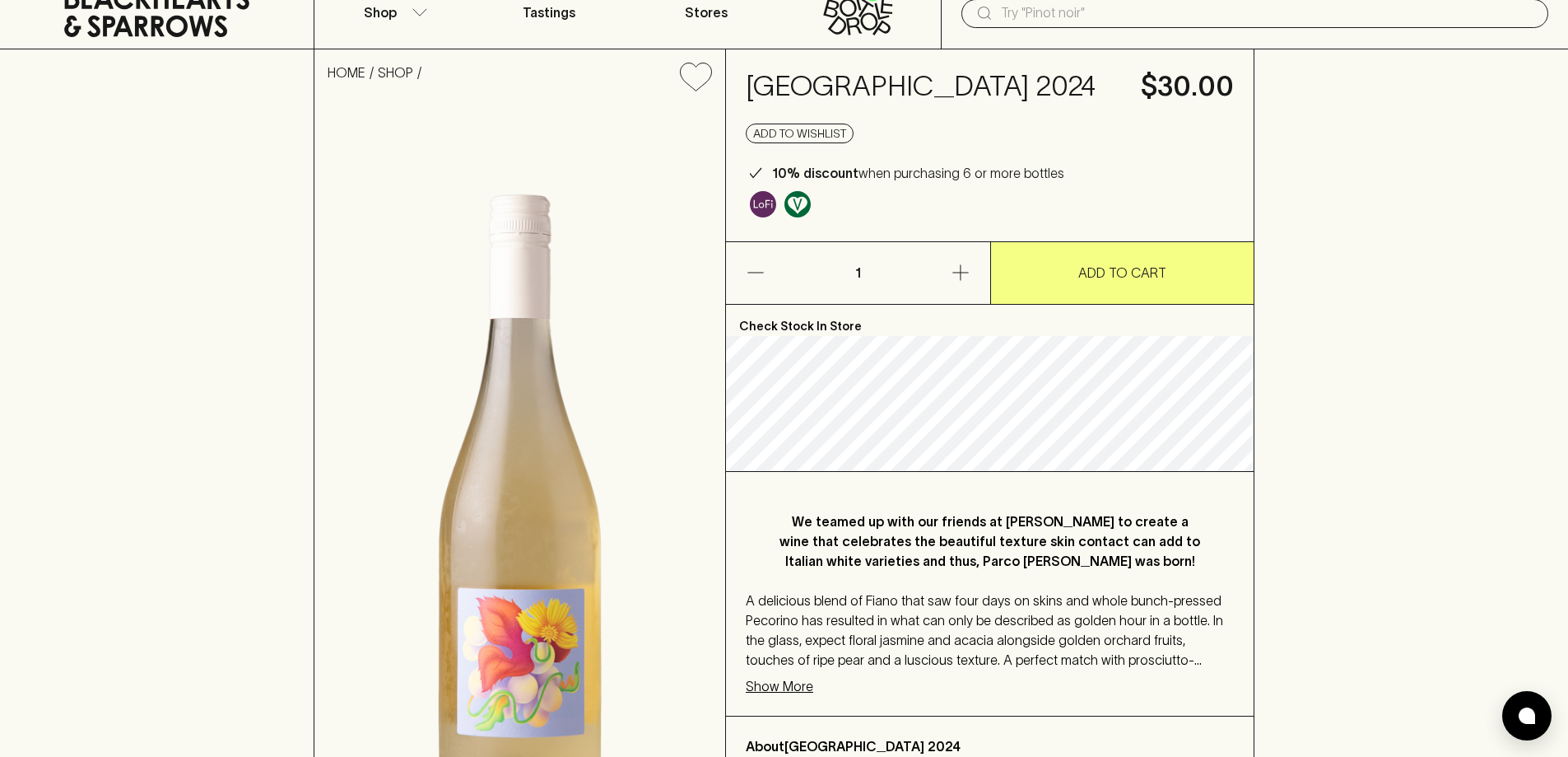
scroll to position [165, 0]
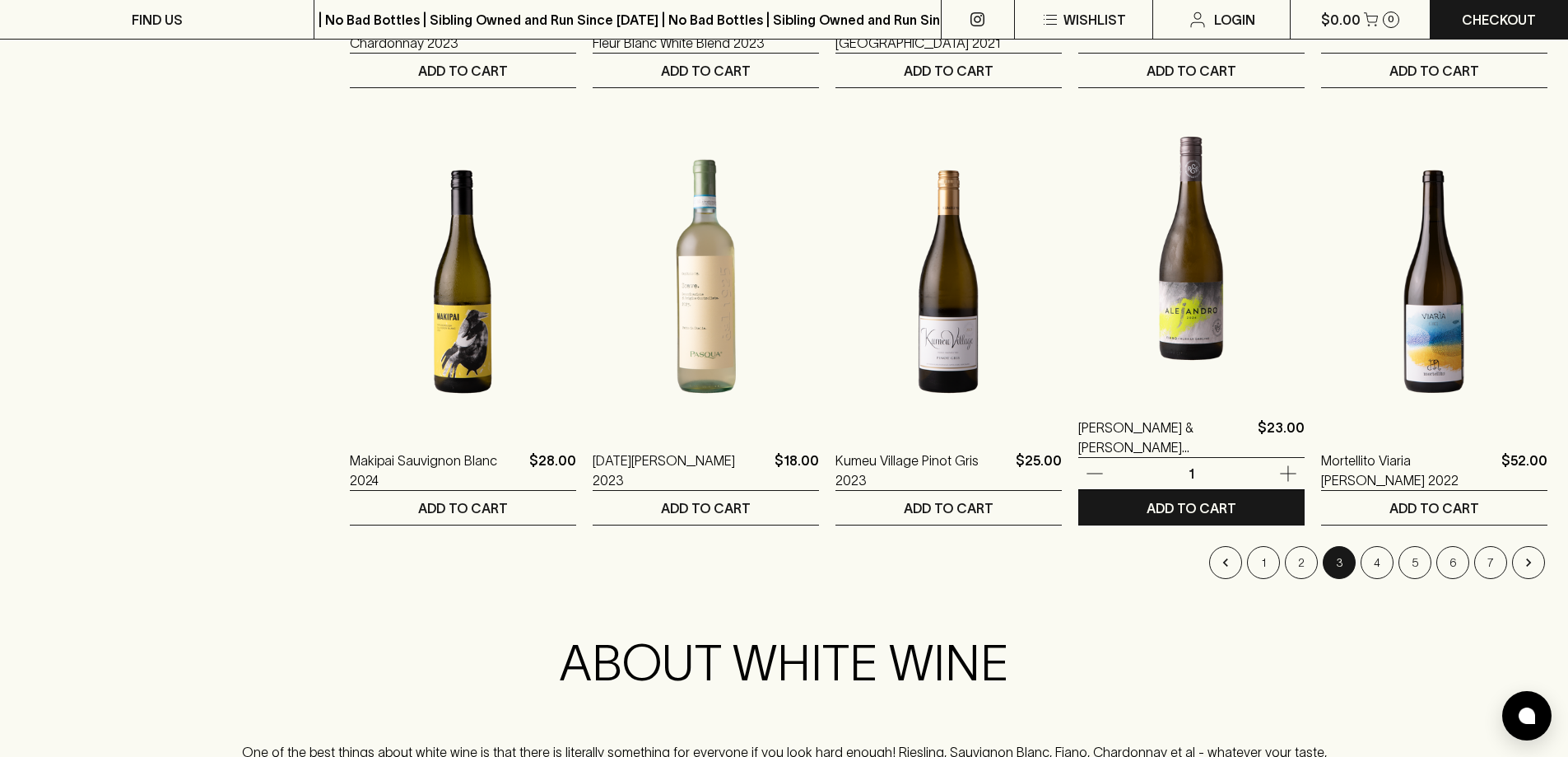
scroll to position [1564, 0]
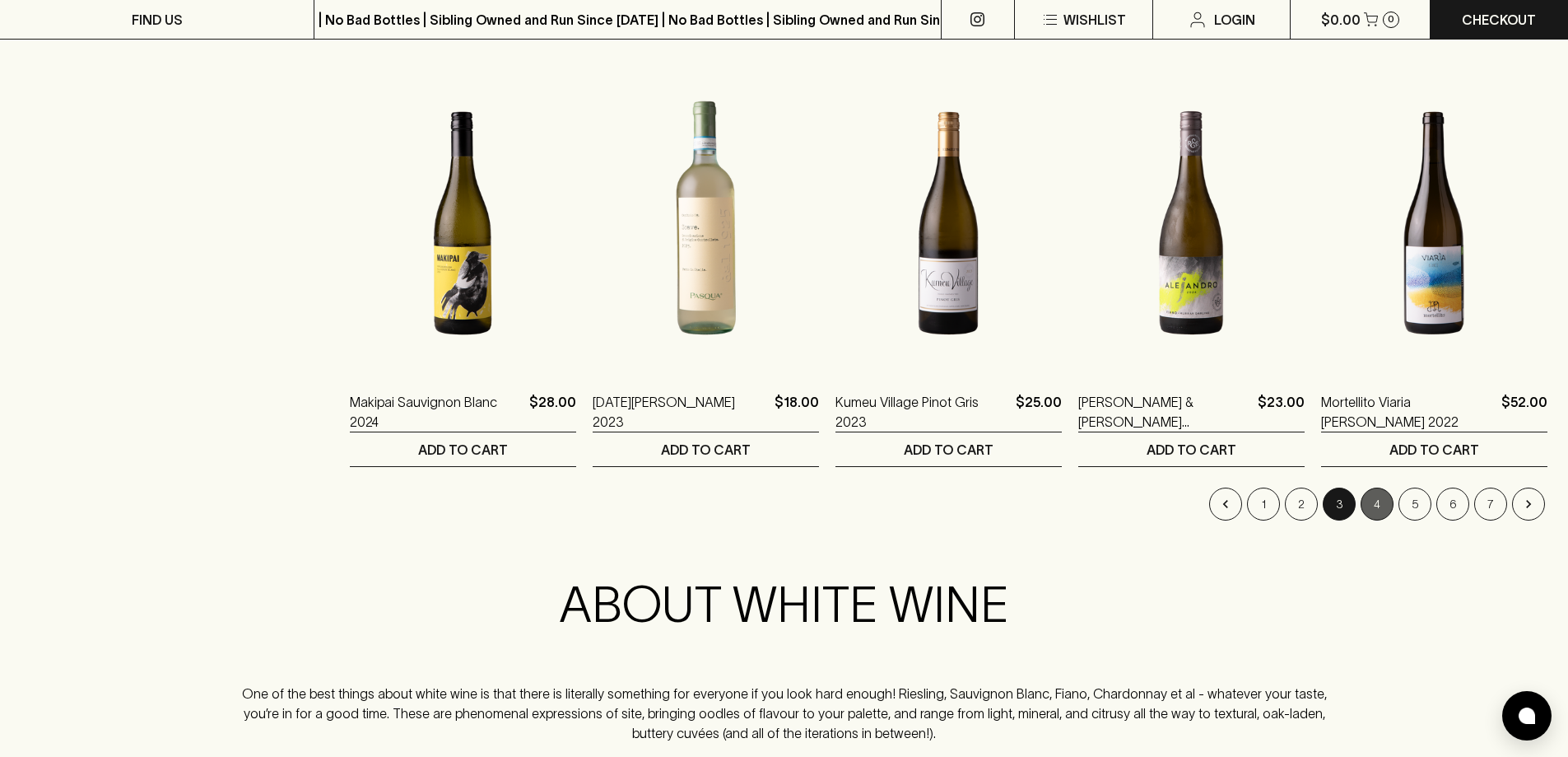
click at [1377, 502] on button "4" at bounding box center [1378, 503] width 33 height 33
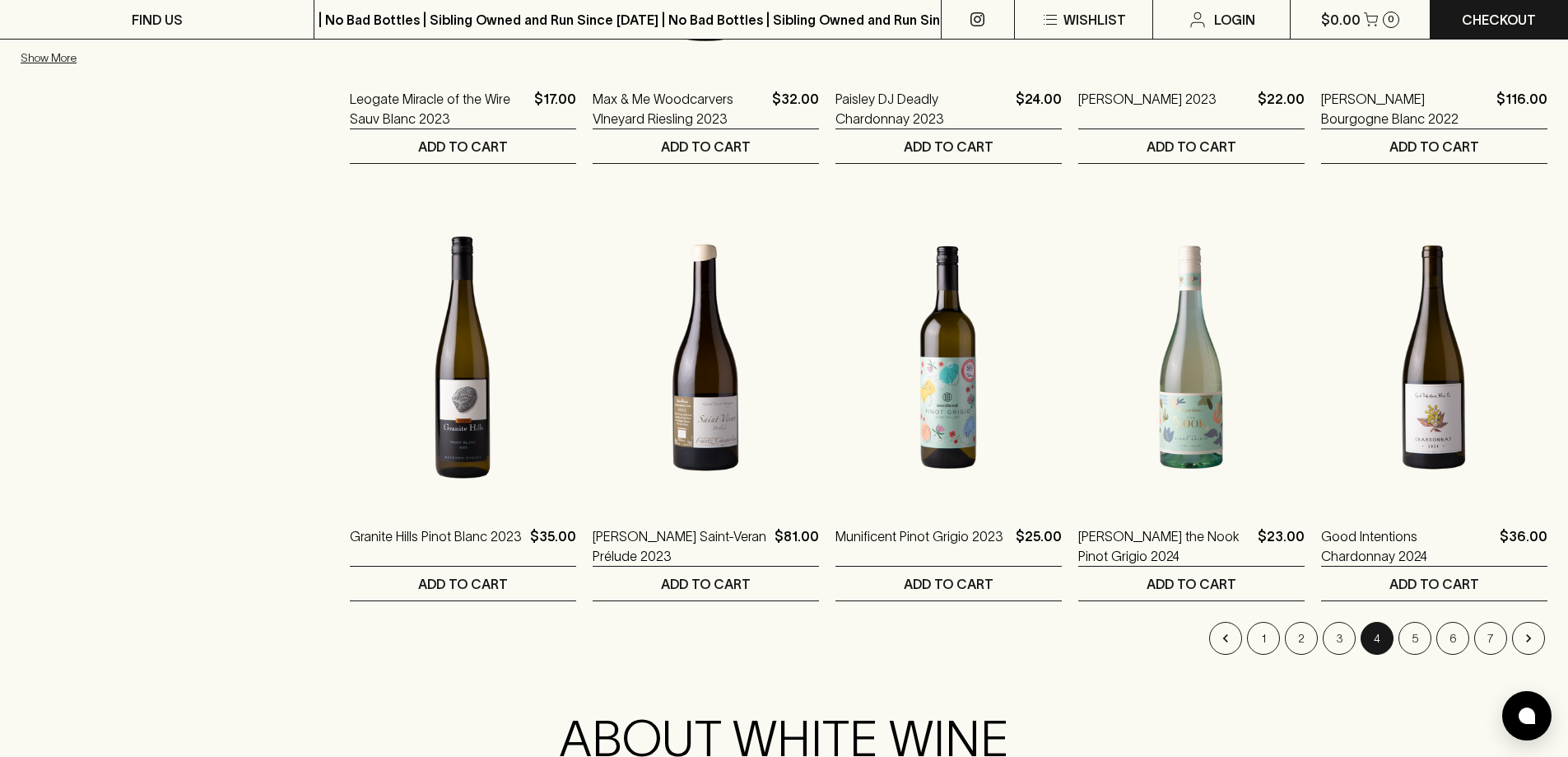
scroll to position [1647, 0]
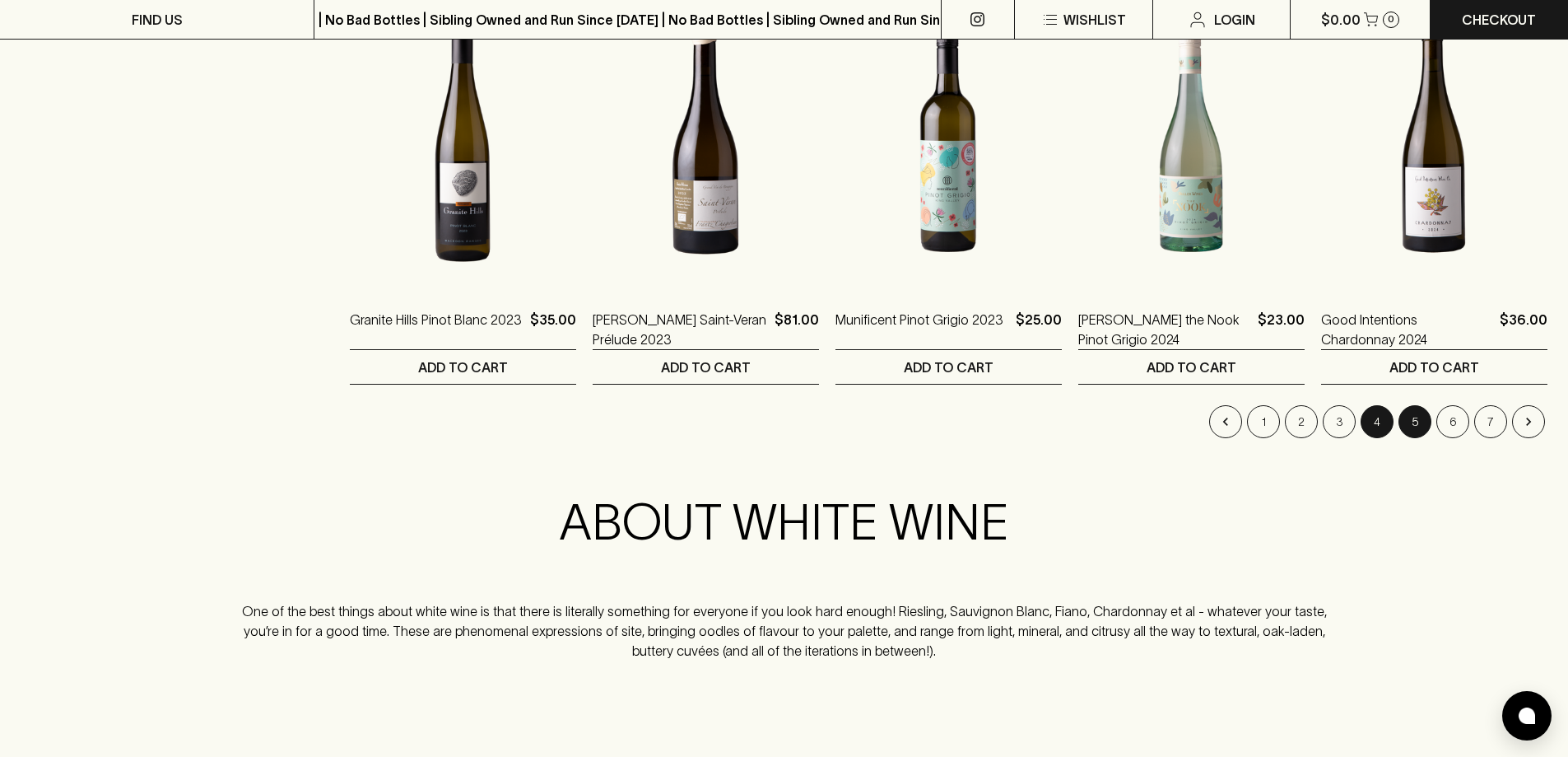
click at [1407, 425] on button "5" at bounding box center [1415, 422] width 33 height 33
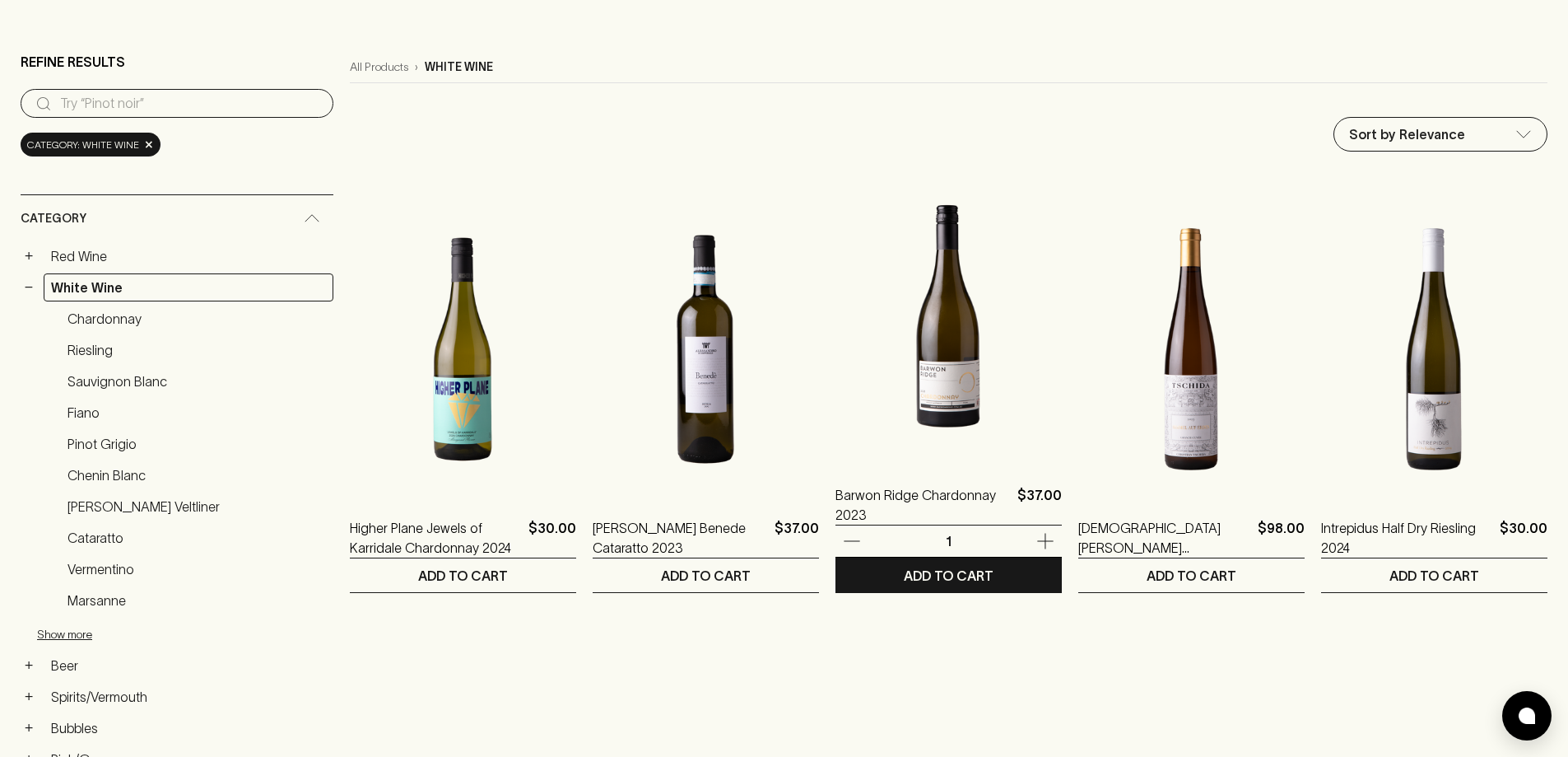
scroll to position [330, 0]
